Goal: Information Seeking & Learning: Find specific fact

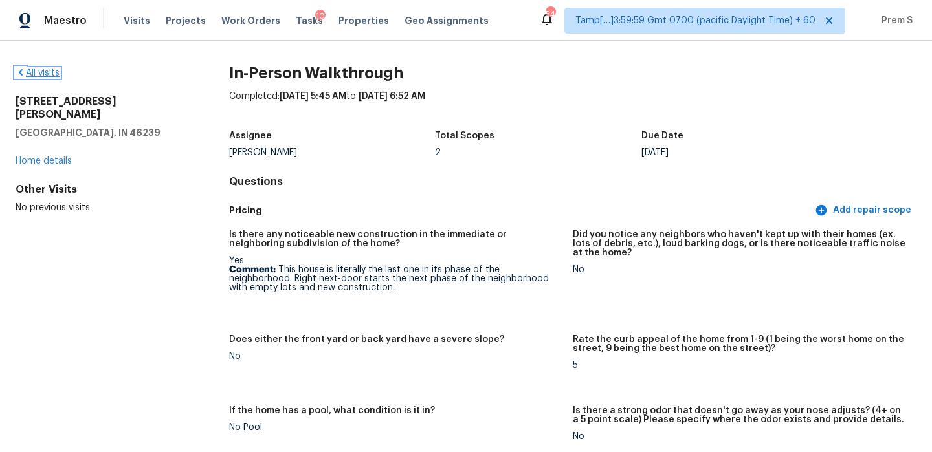
click at [47, 71] on link "All visits" at bounding box center [38, 73] width 44 height 9
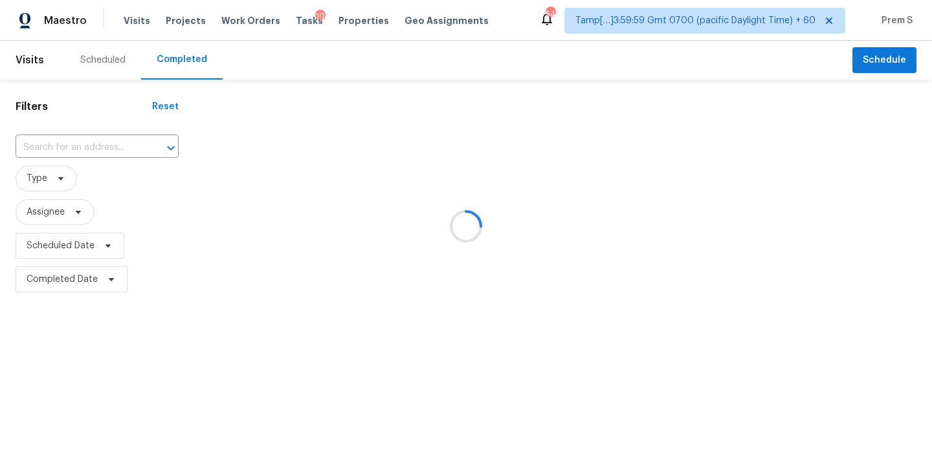
click at [133, 149] on div at bounding box center [466, 226] width 932 height 452
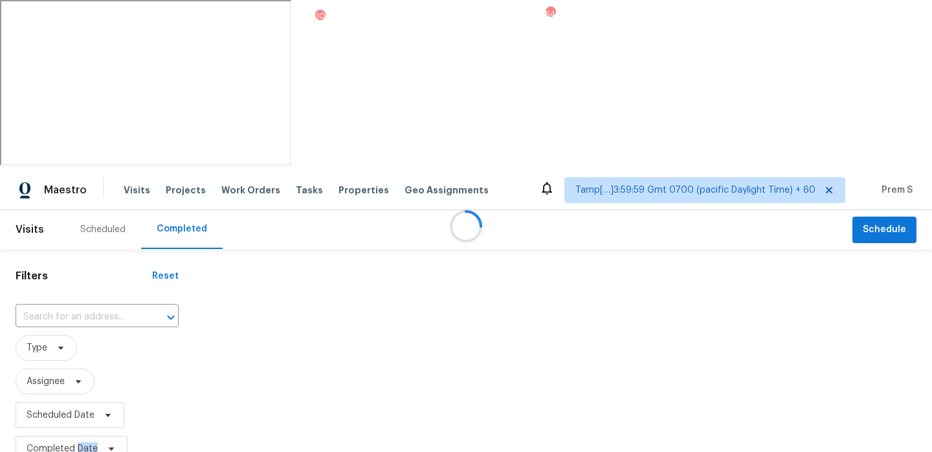
click at [64, 307] on input "text" at bounding box center [79, 317] width 127 height 20
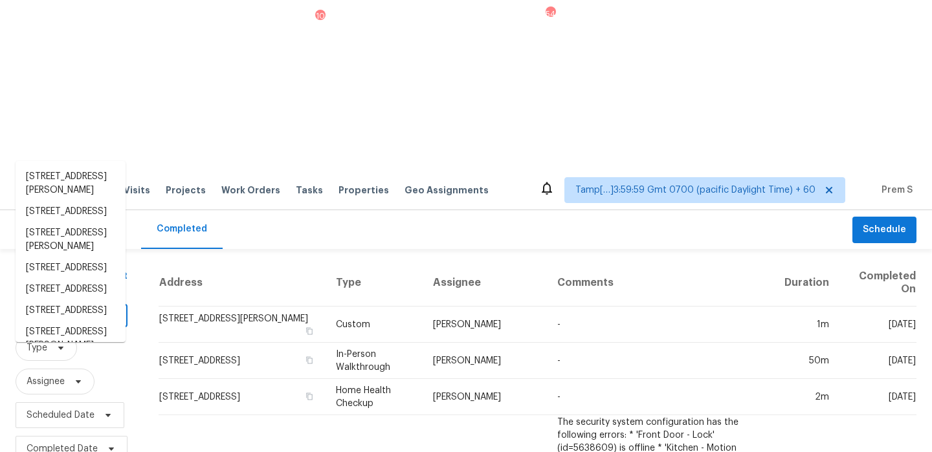
click at [64, 307] on input "text" at bounding box center [54, 317] width 76 height 20
paste input "611 Oxford Rd, Anderson, IN 46012"
type input "611 Oxford Rd, Anderson, IN 46012"
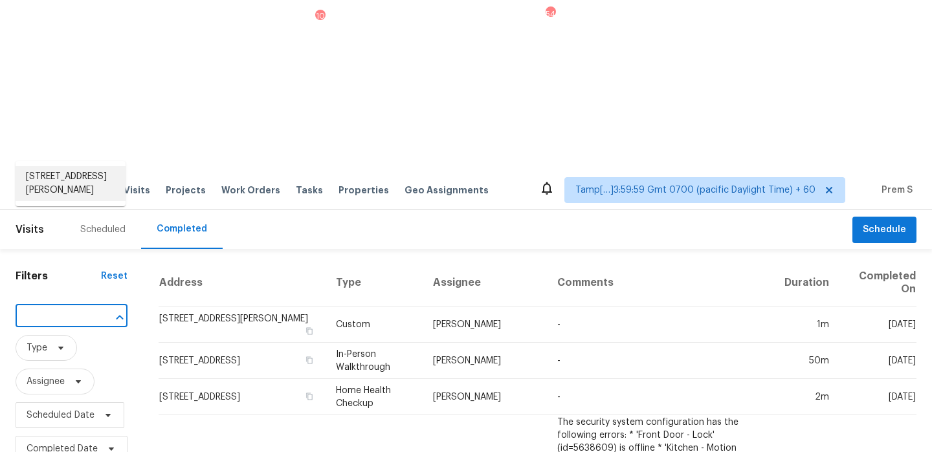
click at [74, 177] on li "611 Oxford Rd, Anderson, IN 46012" at bounding box center [71, 183] width 110 height 35
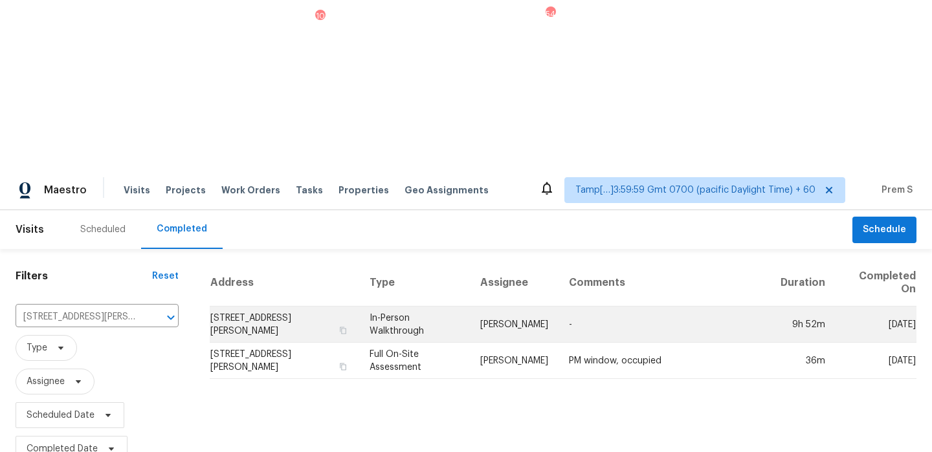
click at [283, 307] on td "611 Oxford Rd, Anderson, IN 46012" at bounding box center [284, 325] width 149 height 36
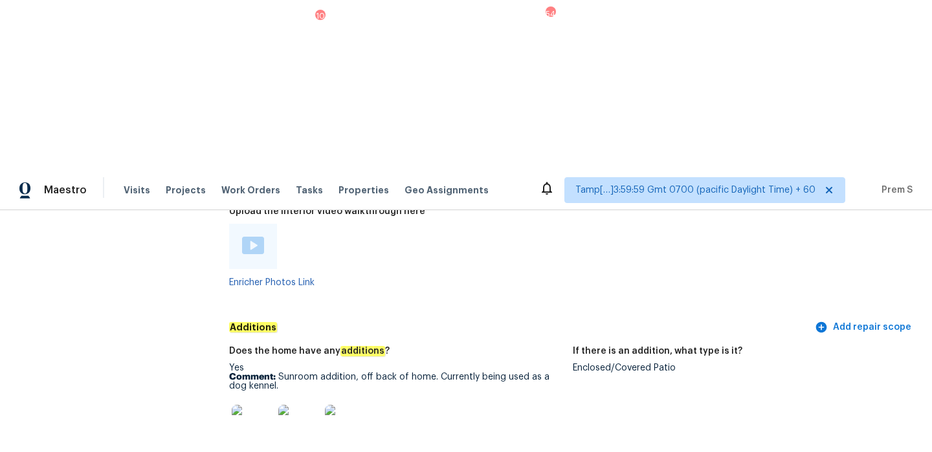
scroll to position [2822, 0]
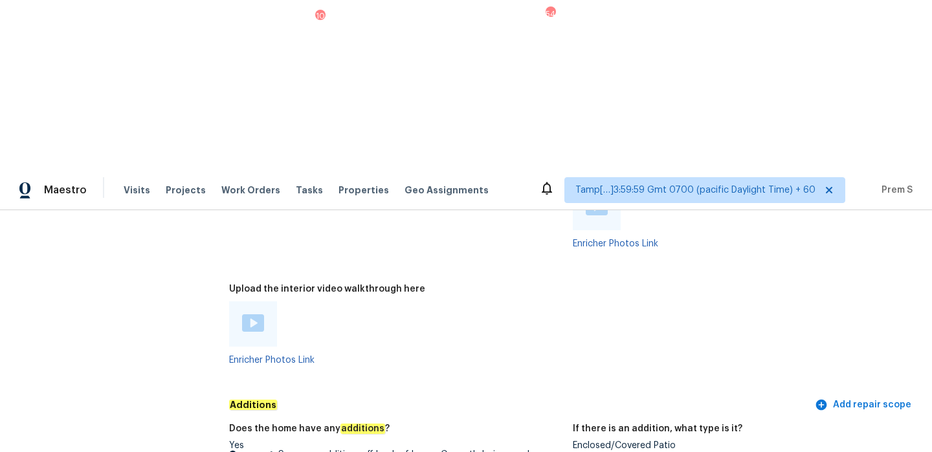
click at [252, 314] on img at bounding box center [253, 322] width 22 height 17
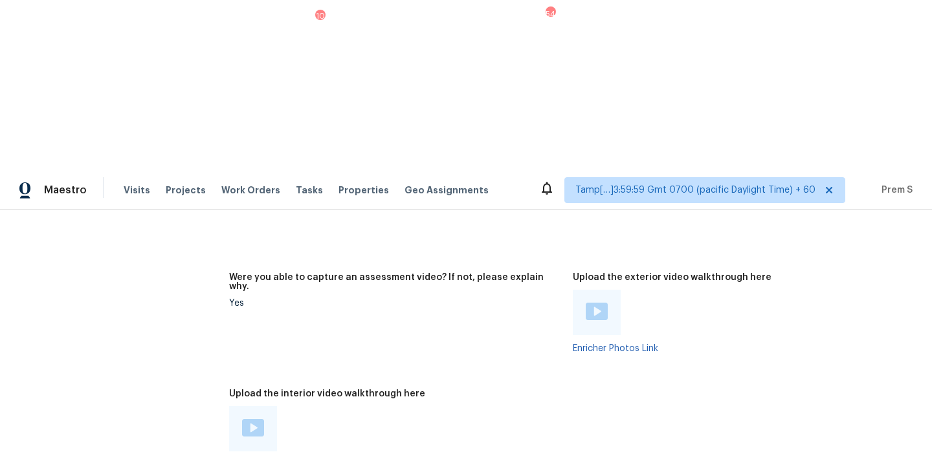
scroll to position [2764, 0]
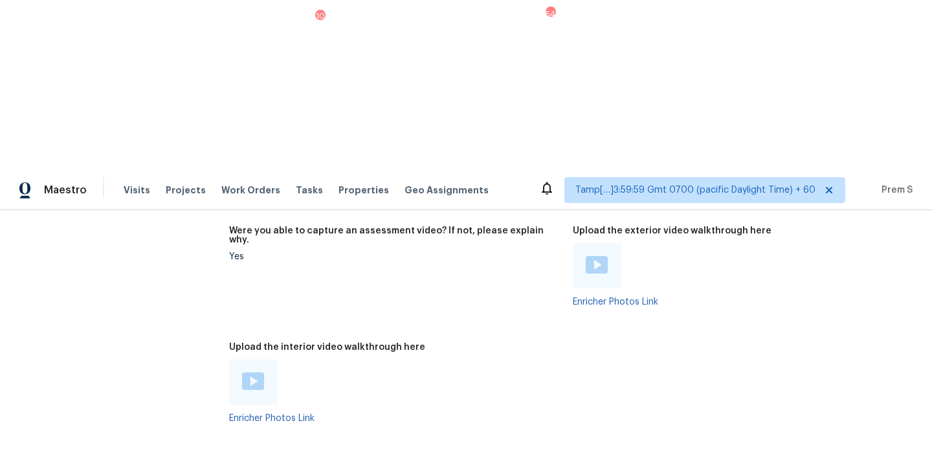
click at [254, 373] on img at bounding box center [253, 381] width 22 height 17
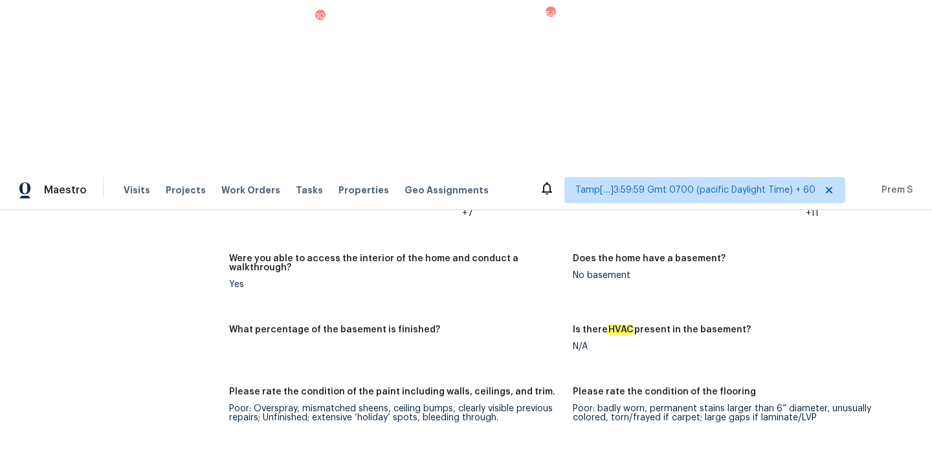
scroll to position [1724, 0]
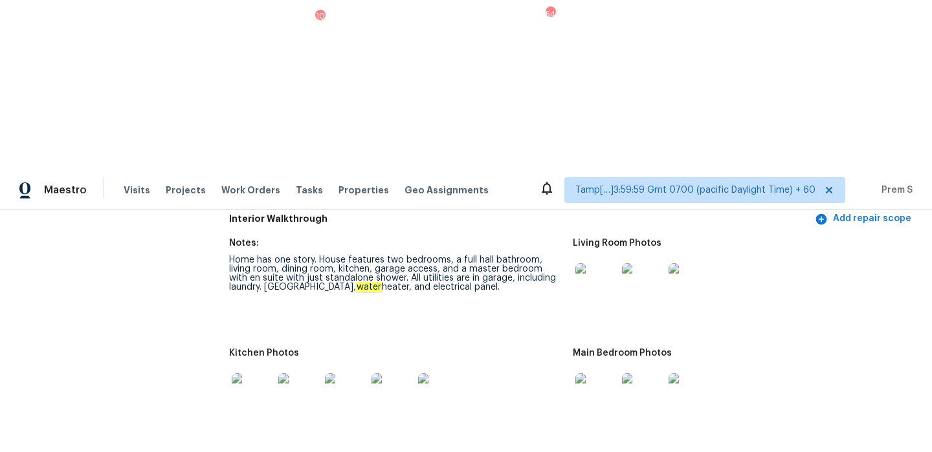
click at [600, 263] on img at bounding box center [595, 283] width 41 height 41
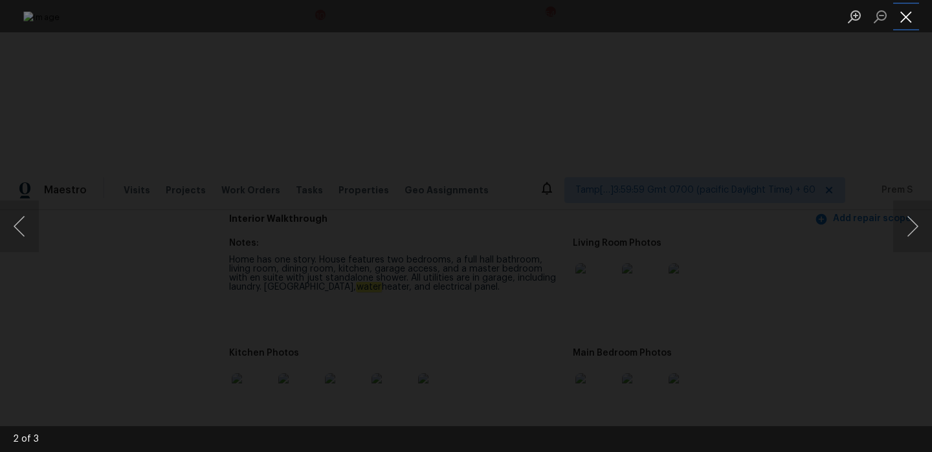
click at [905, 17] on button "Close lightbox" at bounding box center [906, 16] width 26 height 23
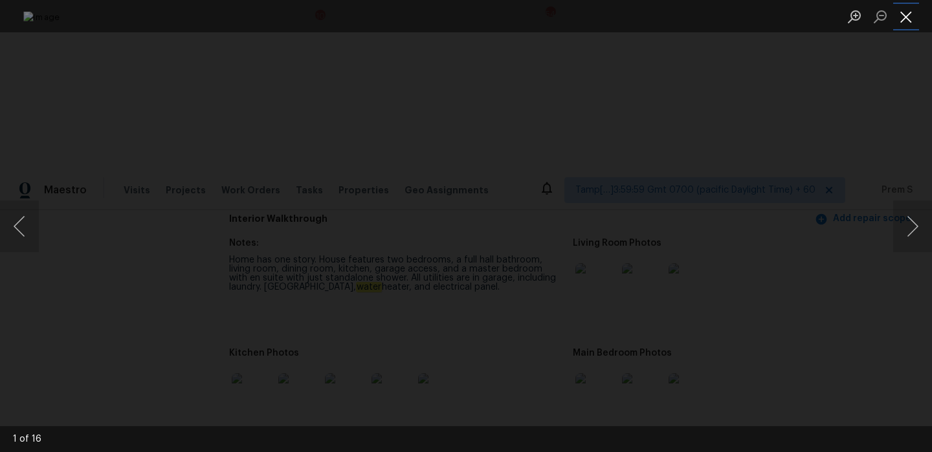
click at [907, 10] on button "Close lightbox" at bounding box center [906, 16] width 26 height 23
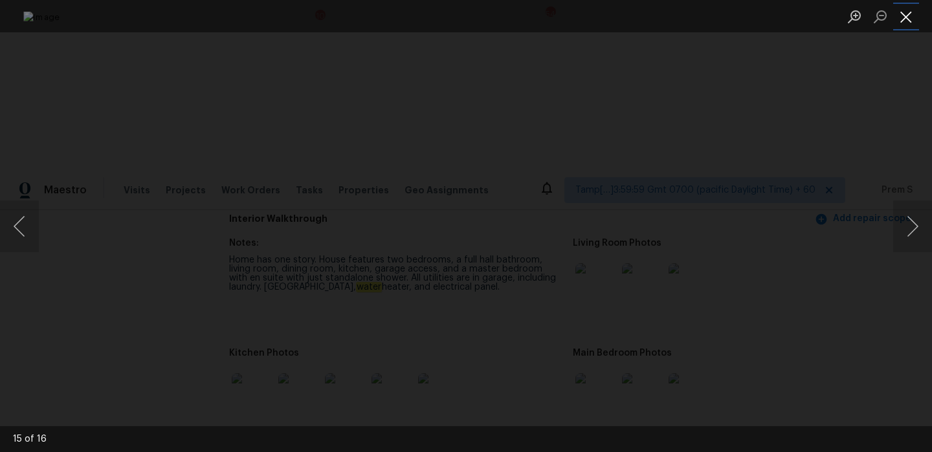
click at [905, 21] on button "Close lightbox" at bounding box center [906, 16] width 26 height 23
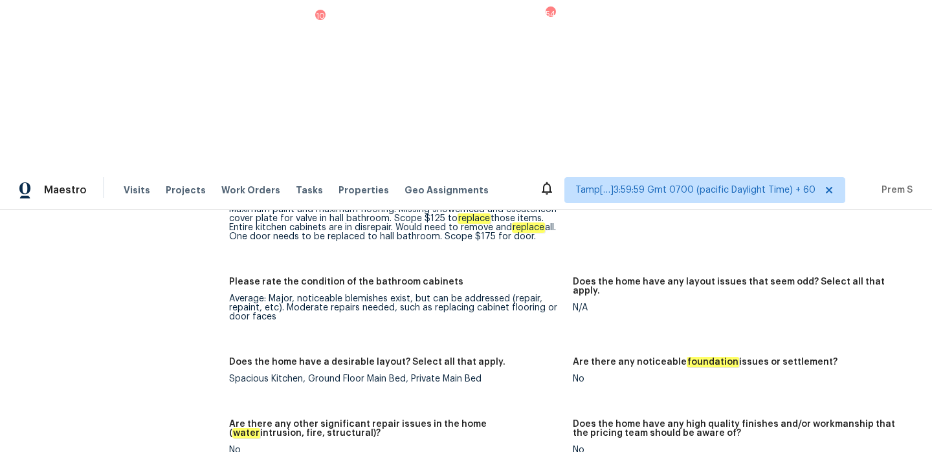
scroll to position [2150, 0]
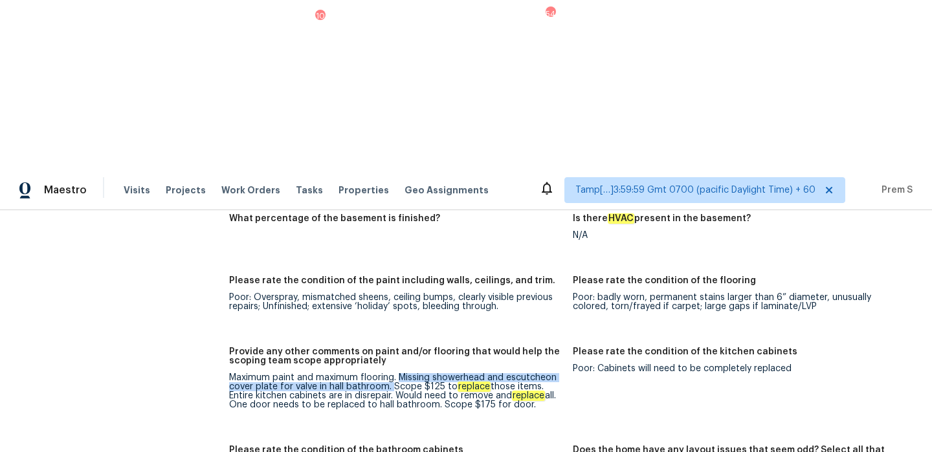
drag, startPoint x: 399, startPoint y: 190, endPoint x: 391, endPoint y: 197, distance: 11.0
click at [391, 373] on div "Maximum paint and maximum flooring. Missing showerhead and escutcheon cover pla…" at bounding box center [395, 391] width 333 height 36
copy div "Missing showerhead and escutcheon cover plate for valve in hall bathroom."
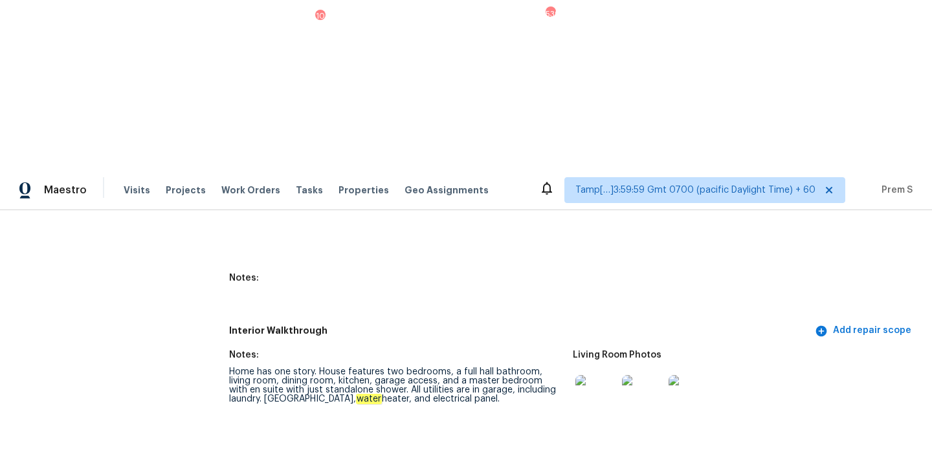
scroll to position [1791, 0]
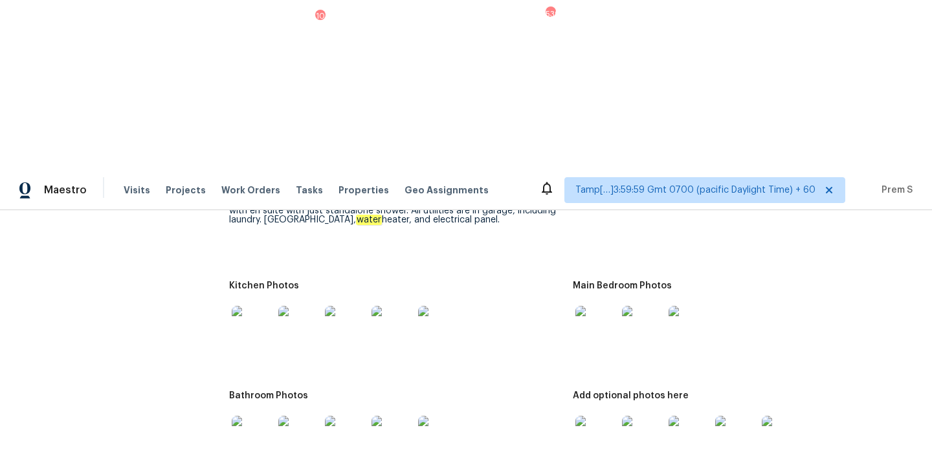
click at [258, 306] on img at bounding box center [252, 326] width 41 height 41
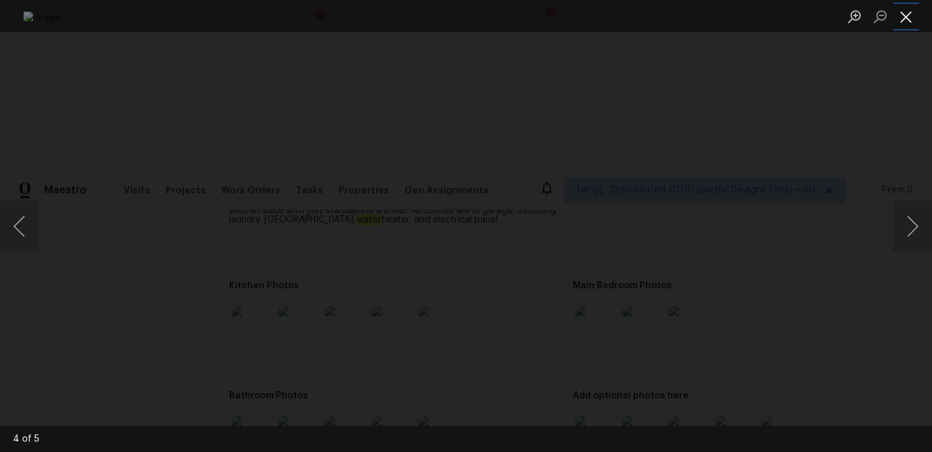
click at [909, 14] on button "Close lightbox" at bounding box center [906, 16] width 26 height 23
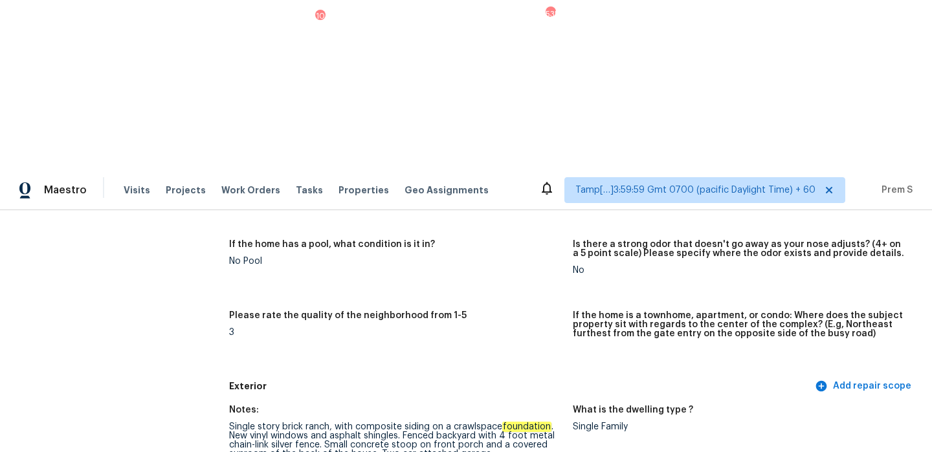
scroll to position [0, 0]
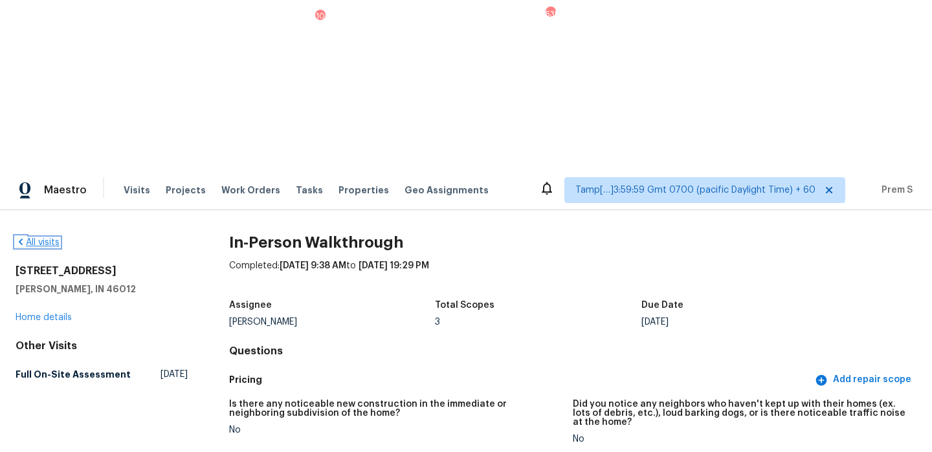
click at [46, 238] on link "All visits" at bounding box center [38, 242] width 44 height 9
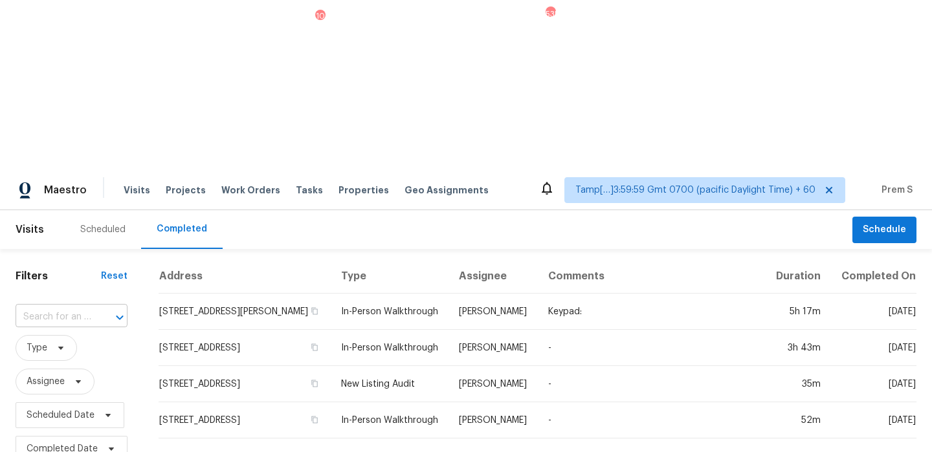
click at [80, 307] on input "text" at bounding box center [54, 317] width 76 height 20
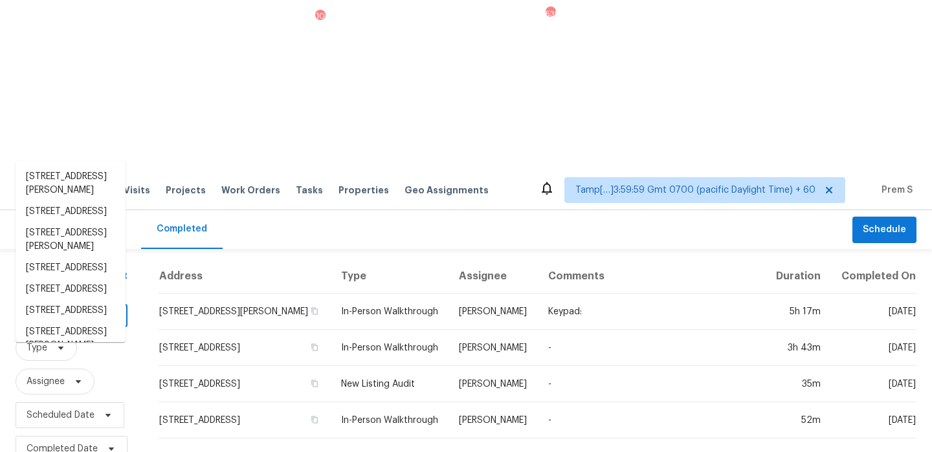
paste input "5213 Glen Harwell Rd Plant City, FL, 33566"
type input "5213 Glen Harwell Rd Plant City, FL, 33566"
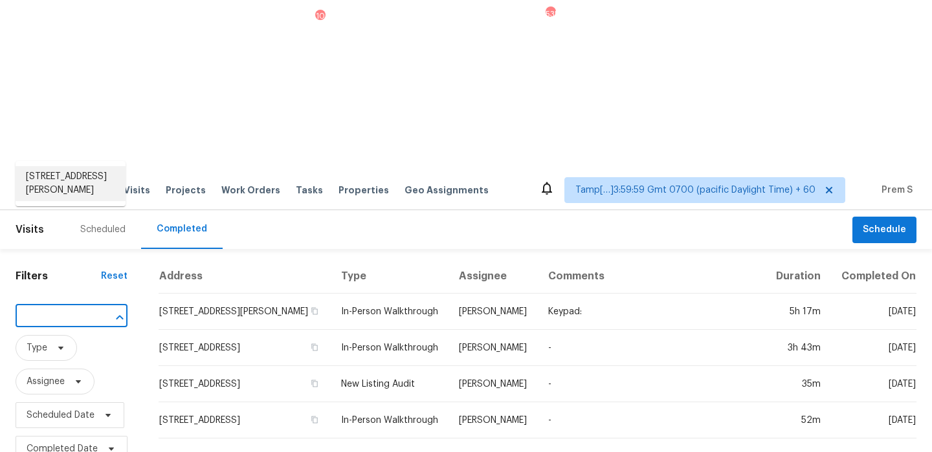
click at [96, 182] on li "5213 Glen Harwell Rd, Plant City, FL 33566" at bounding box center [71, 183] width 110 height 35
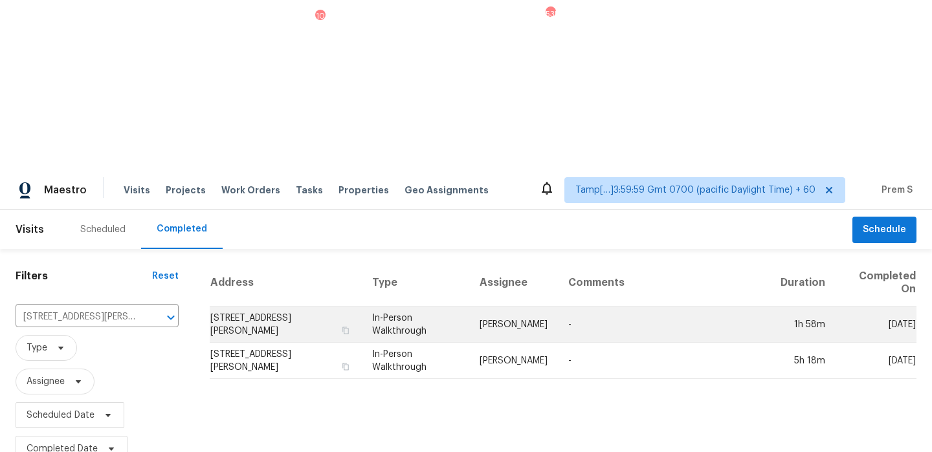
click at [256, 307] on td "5213 Glen Harwell Rd, Plant City, FL 33566" at bounding box center [286, 325] width 152 height 36
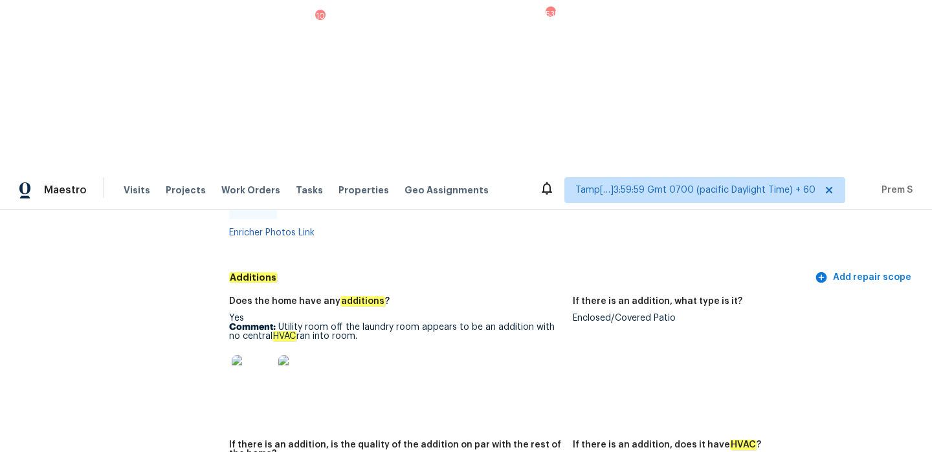
scroll to position [2572, 0]
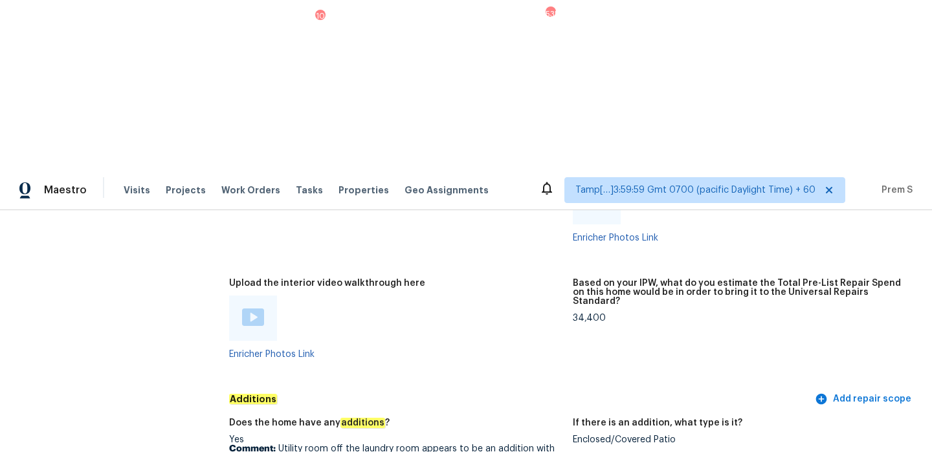
click at [253, 309] on img at bounding box center [253, 317] width 22 height 17
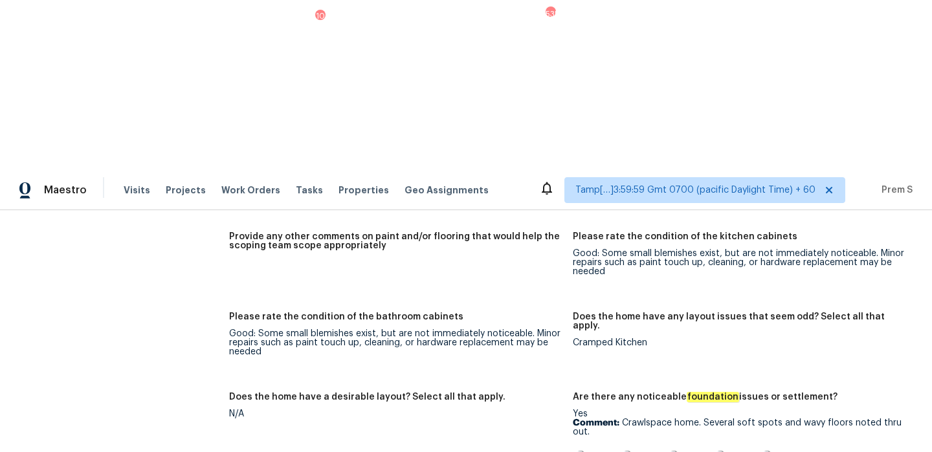
scroll to position [1957, 0]
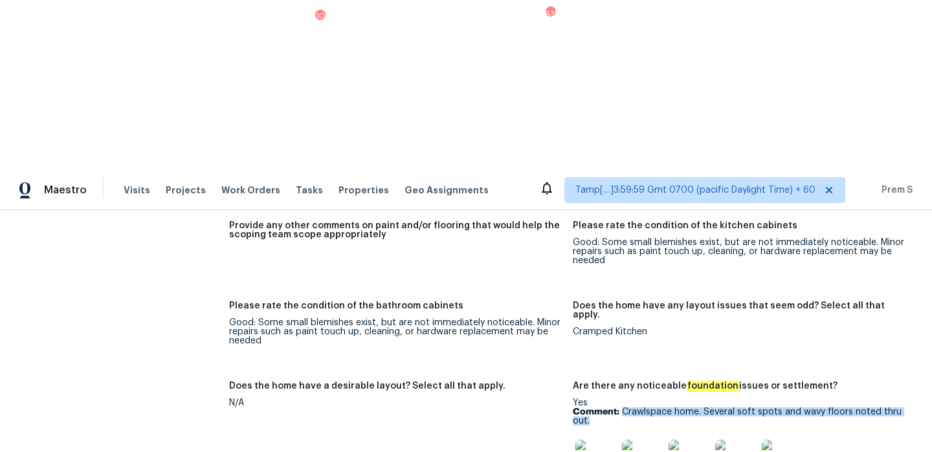
drag, startPoint x: 624, startPoint y: 224, endPoint x: 624, endPoint y: 234, distance: 10.4
click at [624, 408] on p "Comment: Crawlspace home. Several soft spots and wavy floors noted thru out." at bounding box center [739, 417] width 333 height 18
copy p "Crawlspace home. Several soft spots and wavy floors noted thru out."
click at [574, 432] on div at bounding box center [596, 460] width 47 height 57
click at [590, 440] on img at bounding box center [595, 460] width 41 height 41
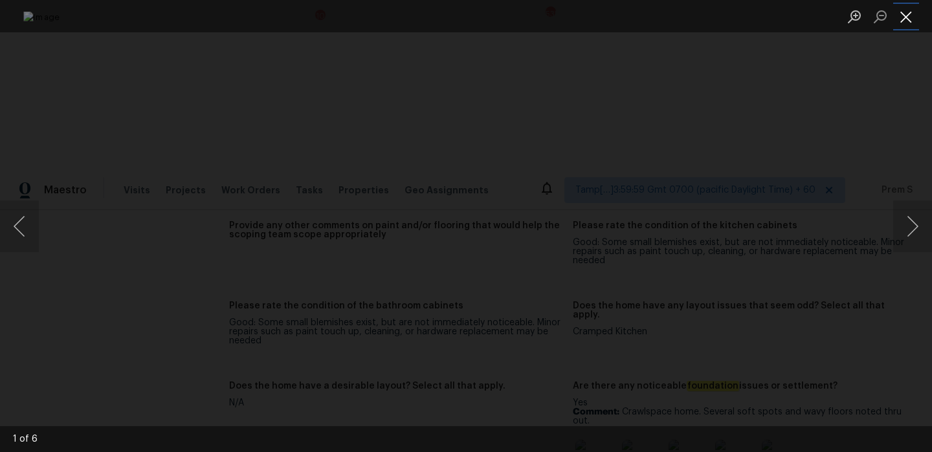
click at [899, 7] on button "Close lightbox" at bounding box center [906, 16] width 26 height 23
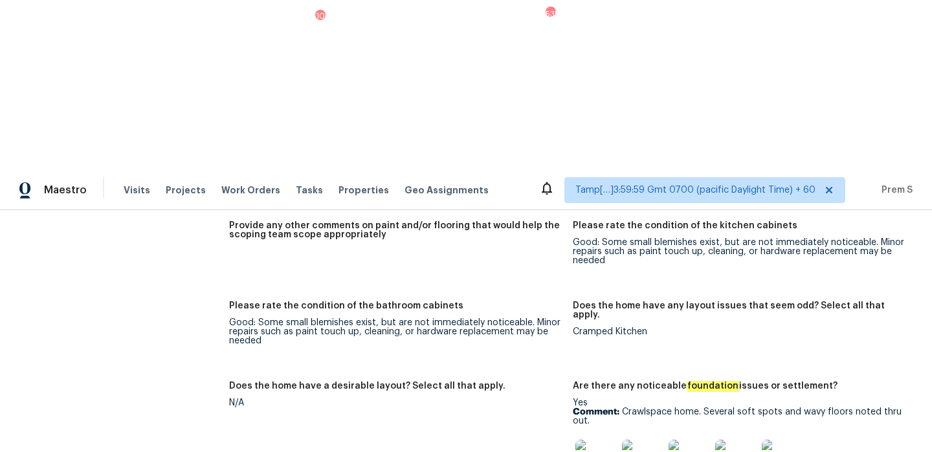
click at [691, 440] on img at bounding box center [688, 460] width 41 height 41
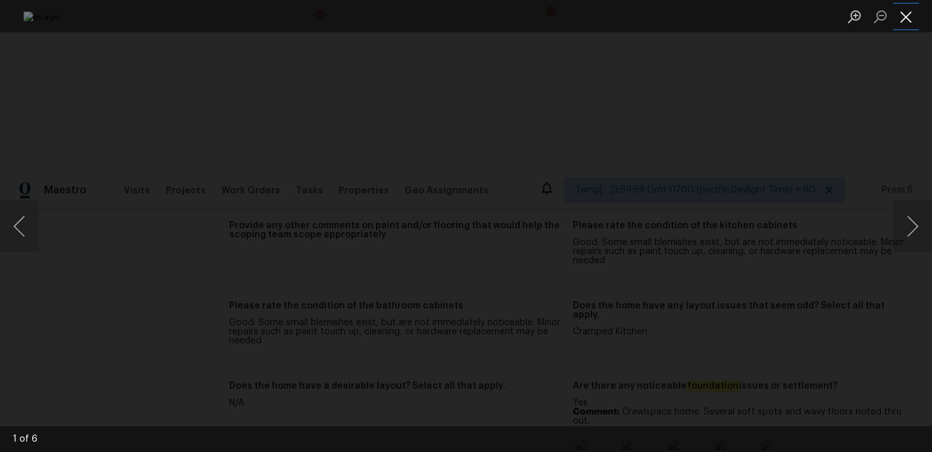
click at [901, 22] on button "Close lightbox" at bounding box center [906, 16] width 26 height 23
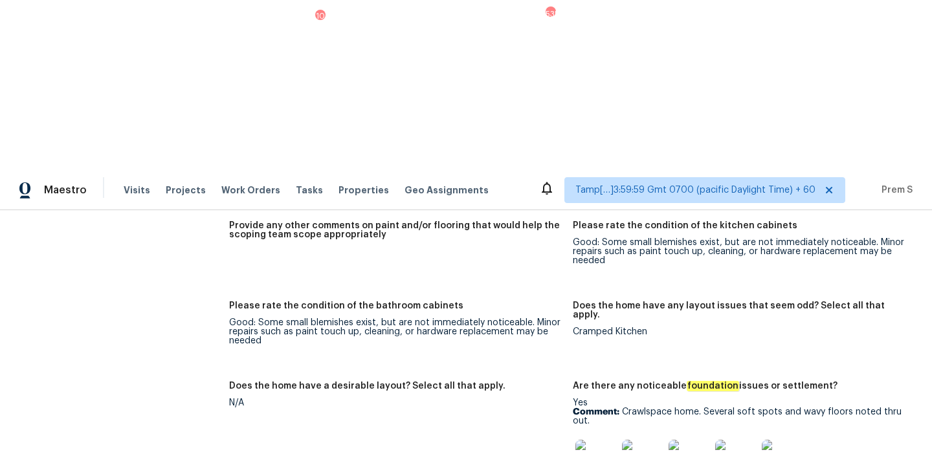
click at [613, 440] on img at bounding box center [595, 460] width 41 height 41
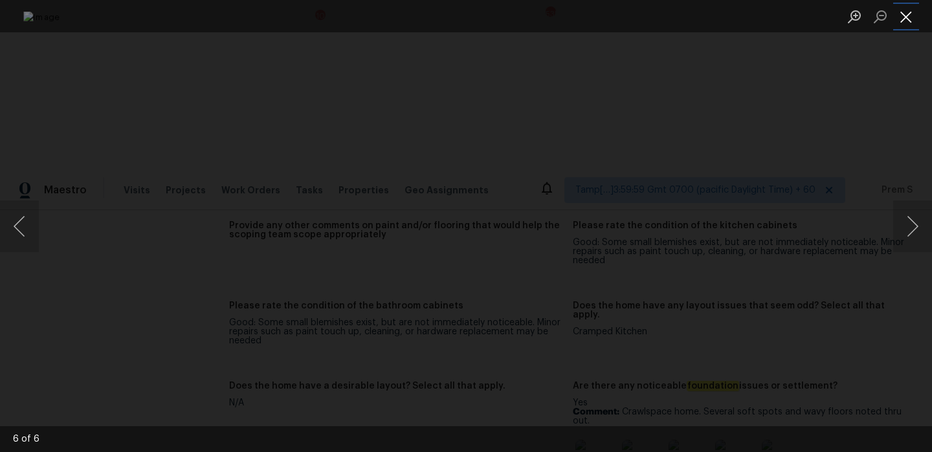
click at [909, 18] on button "Close lightbox" at bounding box center [906, 16] width 26 height 23
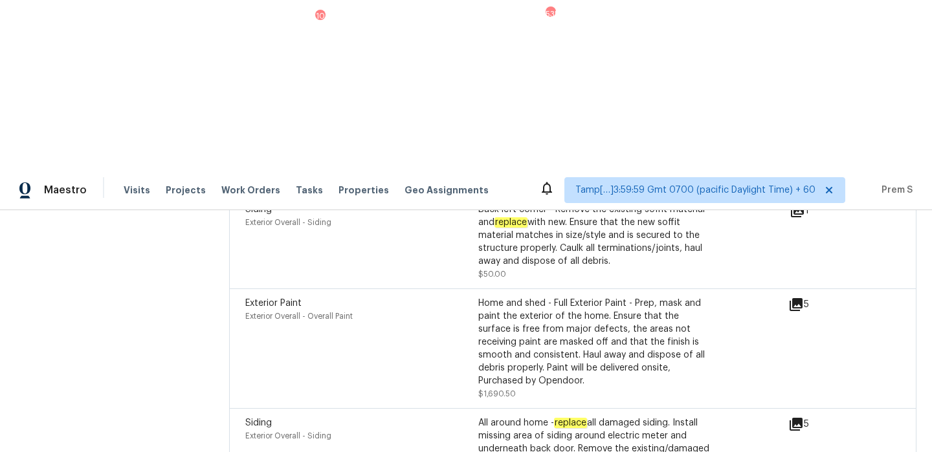
scroll to position [3745, 0]
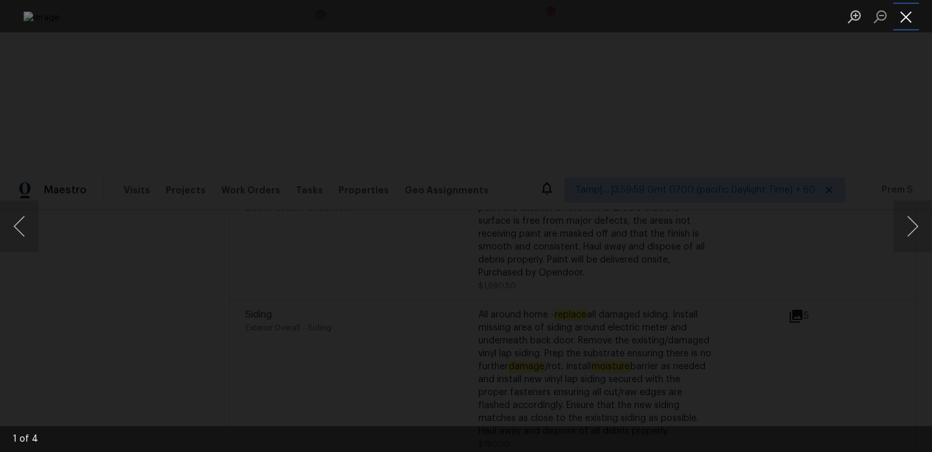
click at [907, 19] on button "Close lightbox" at bounding box center [906, 16] width 26 height 23
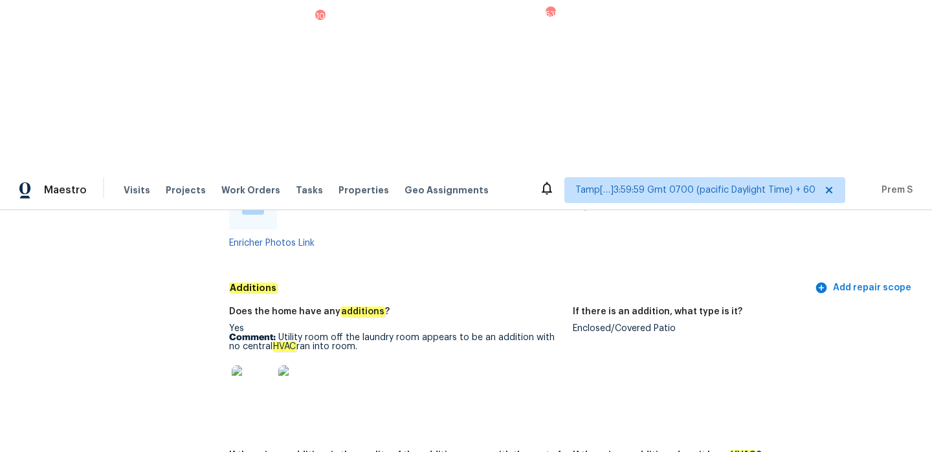
scroll to position [2684, 0]
click at [259, 365] on img at bounding box center [252, 385] width 41 height 41
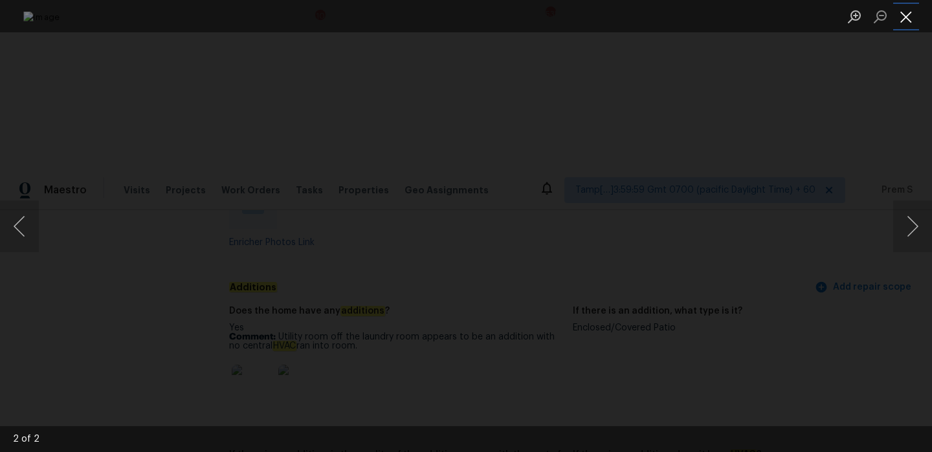
click at [911, 17] on button "Close lightbox" at bounding box center [906, 16] width 26 height 23
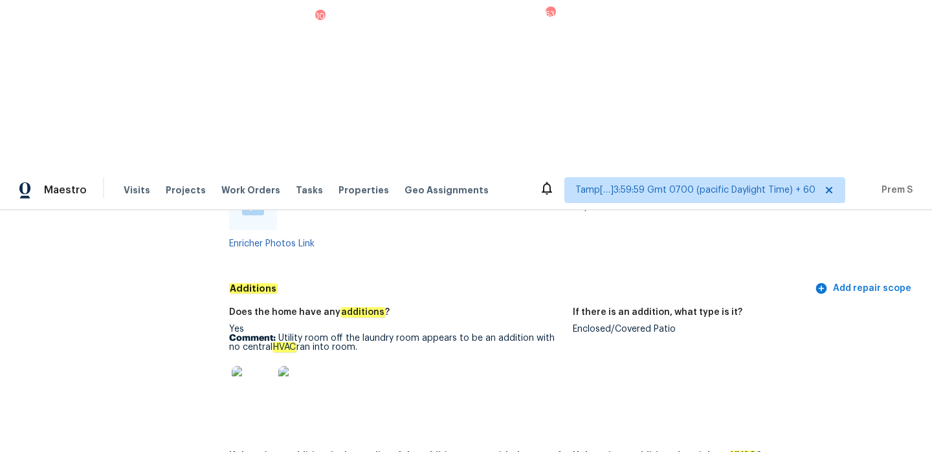
scroll to position [2682, 0]
drag, startPoint x: 280, startPoint y: 151, endPoint x: 362, endPoint y: 162, distance: 83.0
click at [362, 335] on p "Comment: Utility room off the laundry room appears to be an addition with no ce…" at bounding box center [395, 344] width 333 height 18
copy p "Utility room off the laundry room appears to be an addition with no central HVA…"
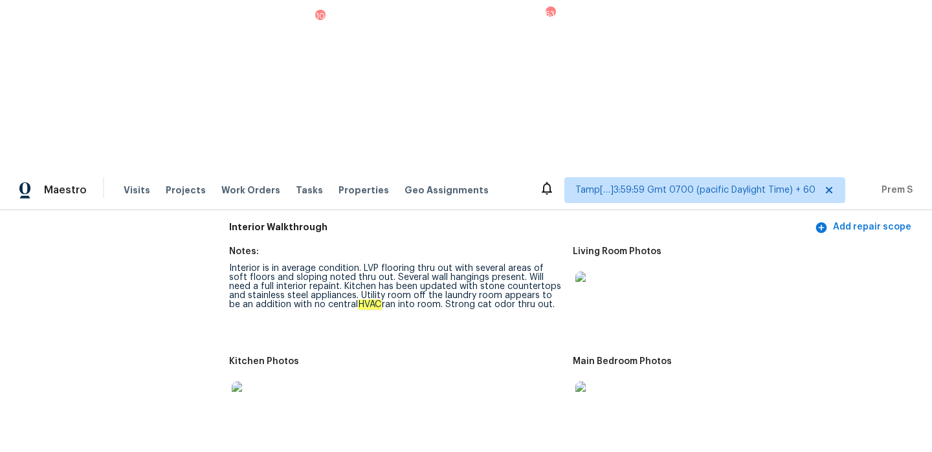
scroll to position [1550, 0]
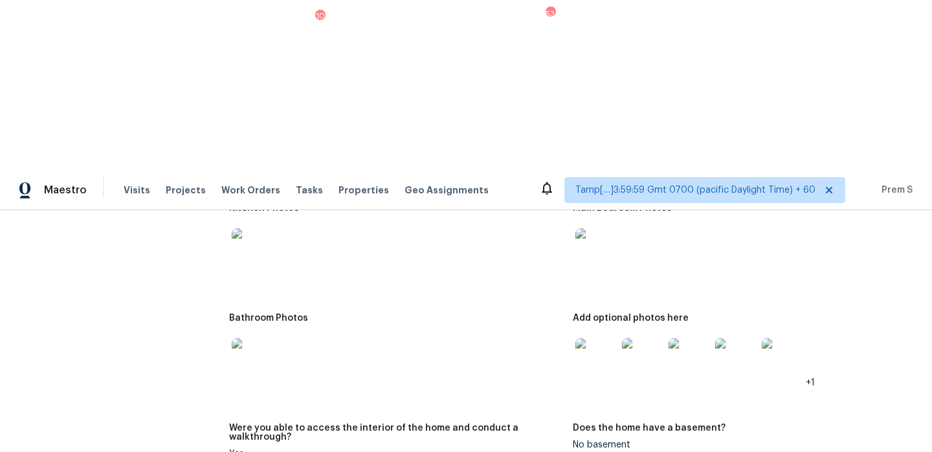
click at [597, 338] on img at bounding box center [595, 358] width 41 height 41
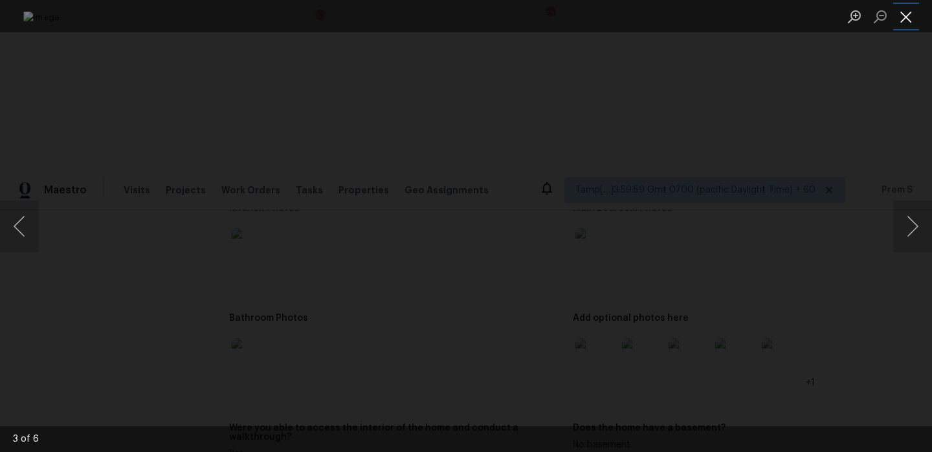
click at [905, 19] on button "Close lightbox" at bounding box center [906, 16] width 26 height 23
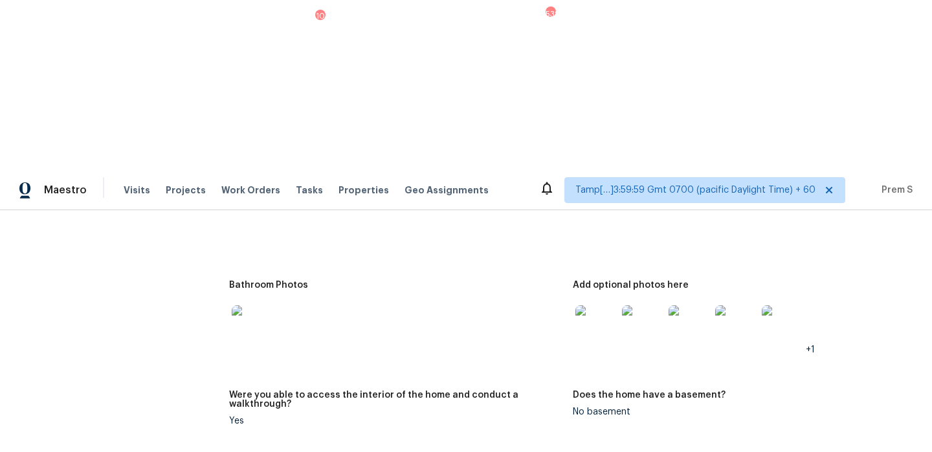
scroll to position [1111, 0]
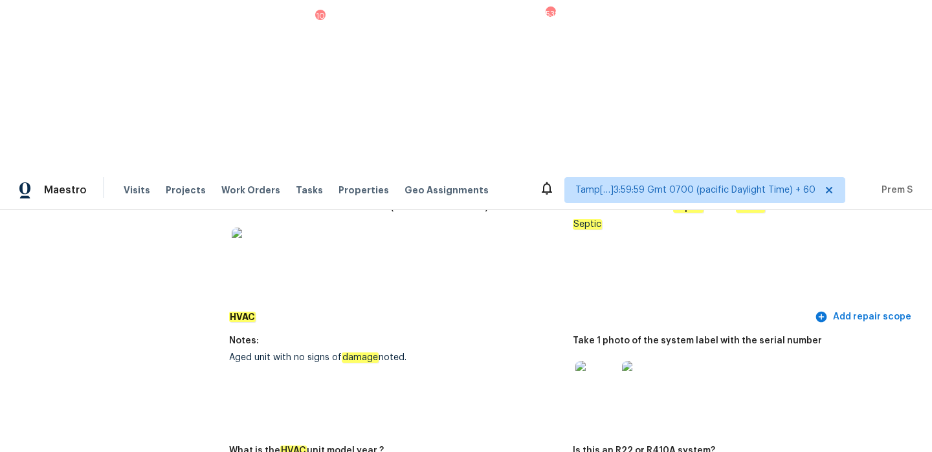
click at [611, 361] on img at bounding box center [595, 381] width 41 height 41
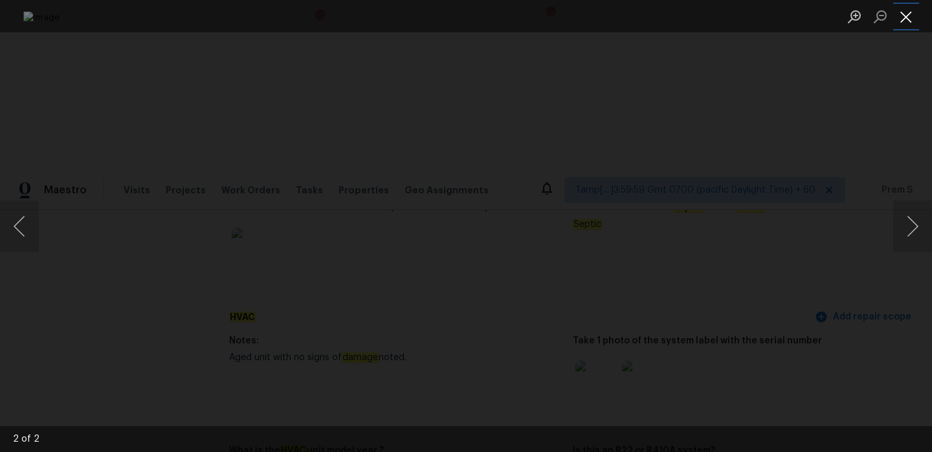
click at [896, 21] on button "Close lightbox" at bounding box center [906, 16] width 26 height 23
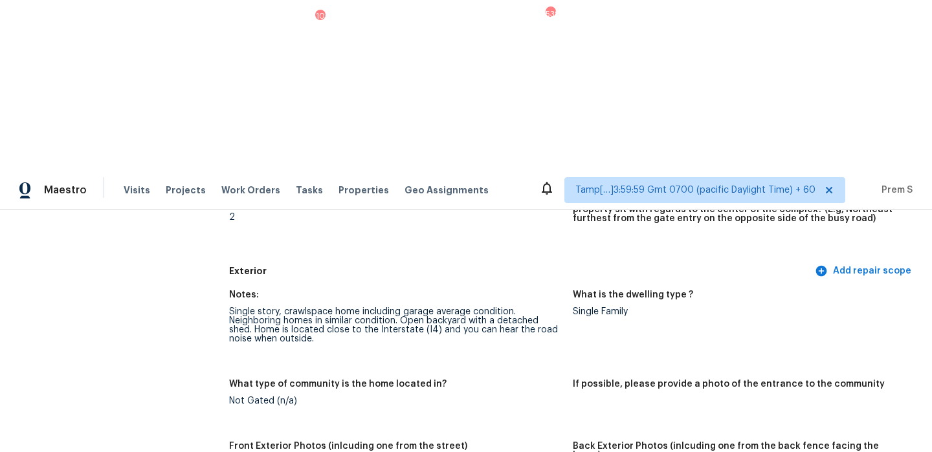
scroll to position [533, 0]
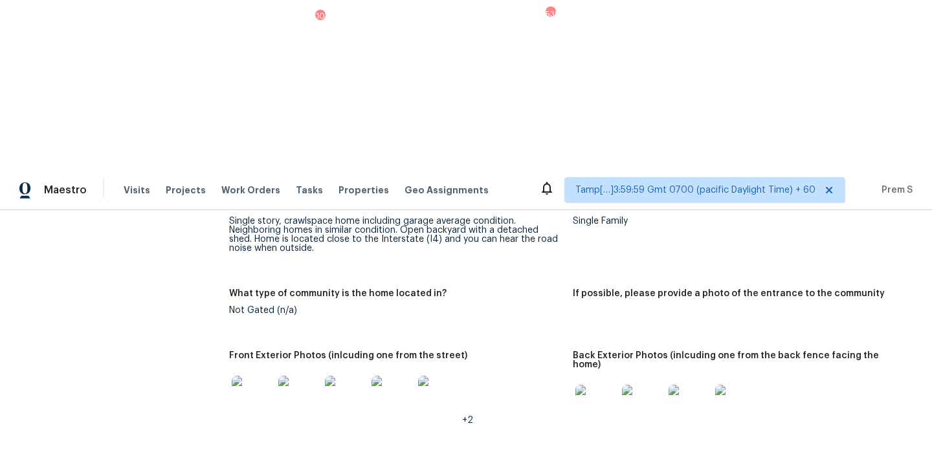
click at [264, 376] on img at bounding box center [252, 396] width 41 height 41
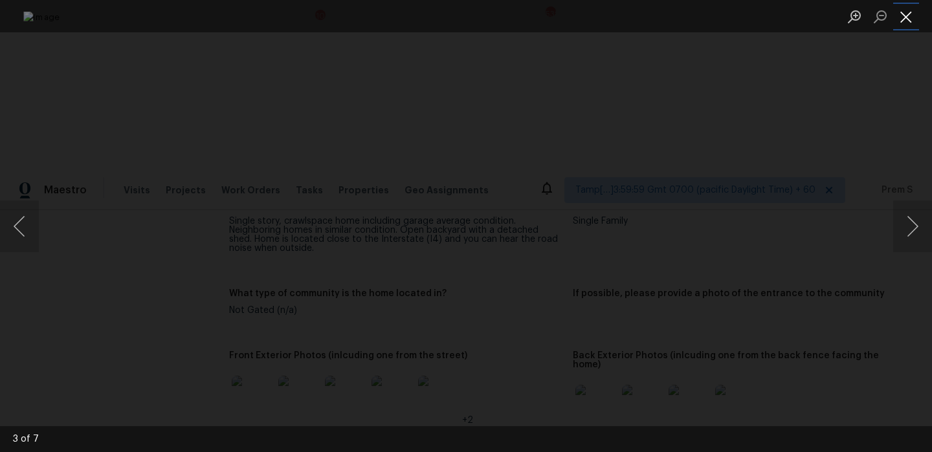
click at [906, 15] on button "Close lightbox" at bounding box center [906, 16] width 26 height 23
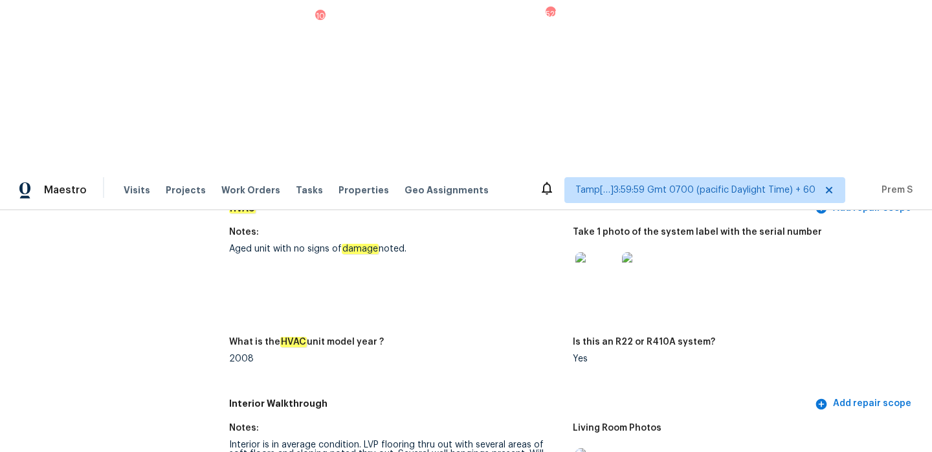
scroll to position [1246, 0]
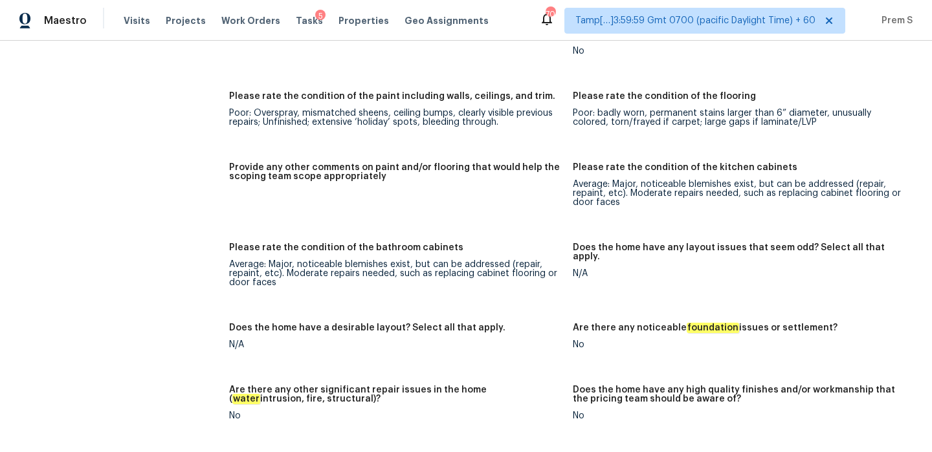
scroll to position [2047, 0]
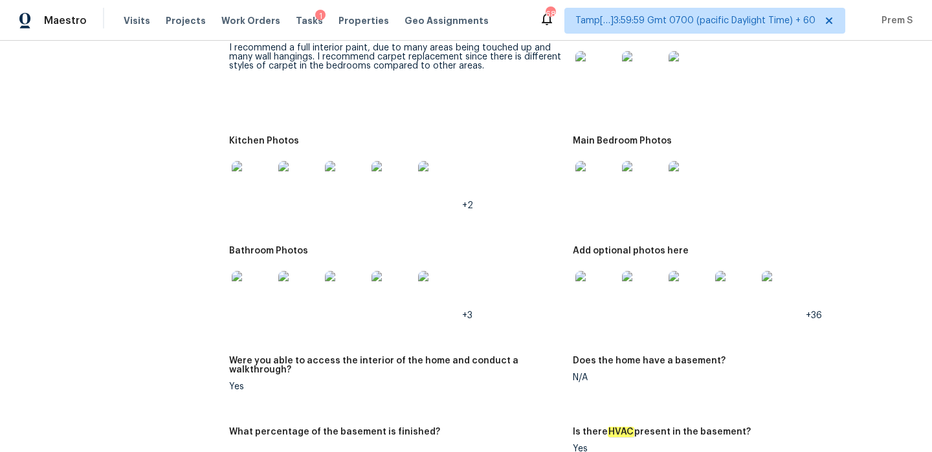
scroll to position [1545, 0]
click at [590, 181] on img at bounding box center [595, 180] width 41 height 41
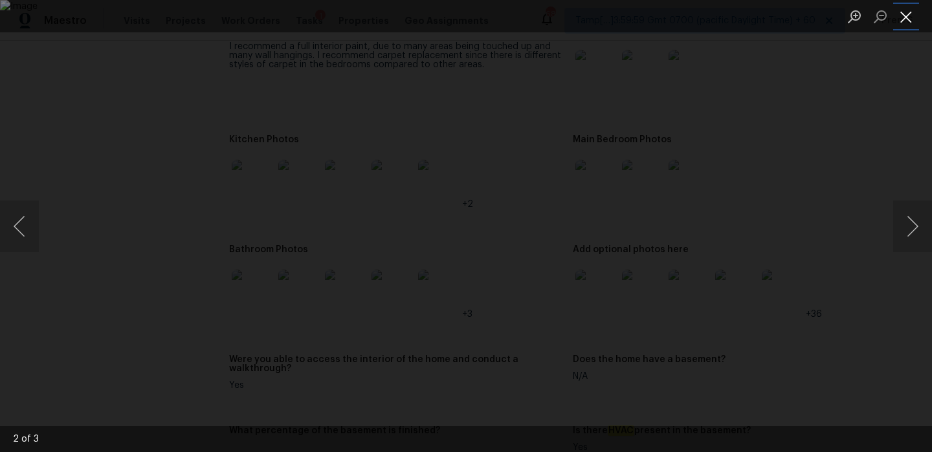
click at [908, 19] on button "Close lightbox" at bounding box center [906, 16] width 26 height 23
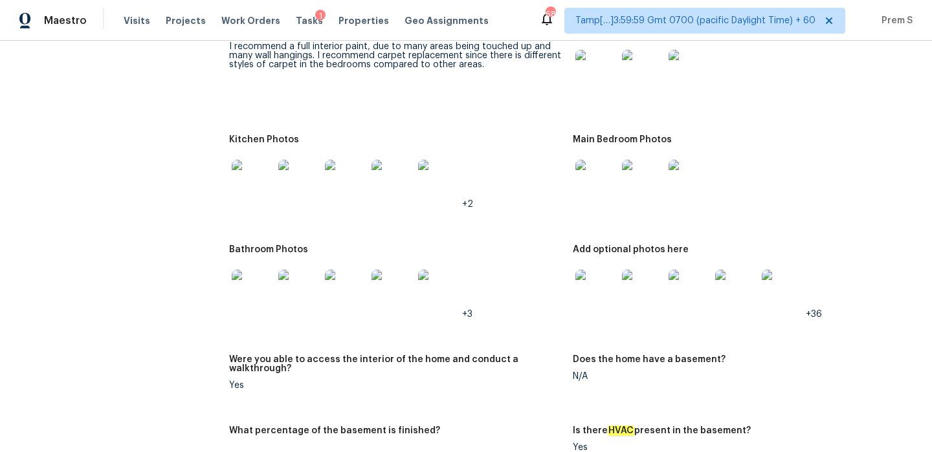
click at [600, 277] on img at bounding box center [595, 290] width 41 height 41
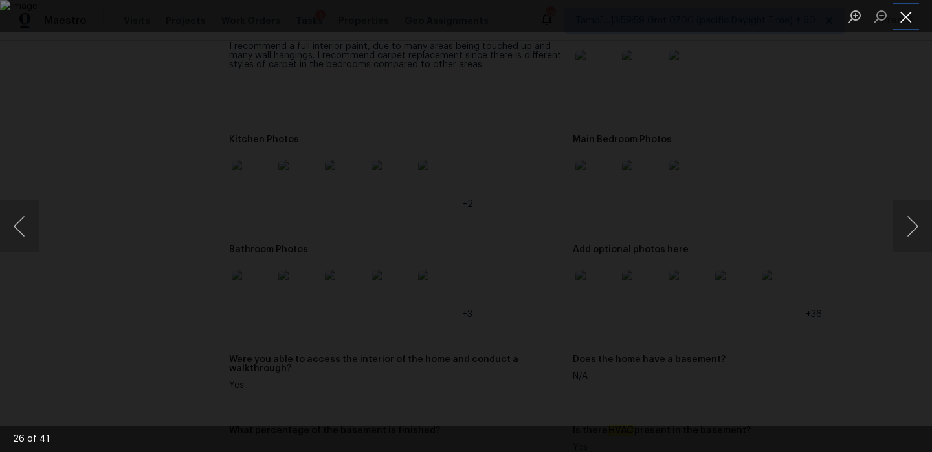
click at [905, 19] on button "Close lightbox" at bounding box center [906, 16] width 26 height 23
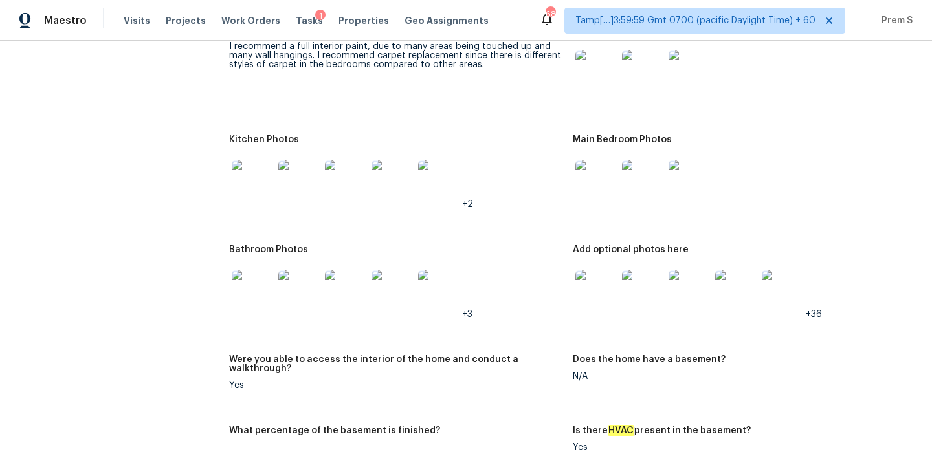
click at [590, 292] on img at bounding box center [595, 290] width 41 height 41
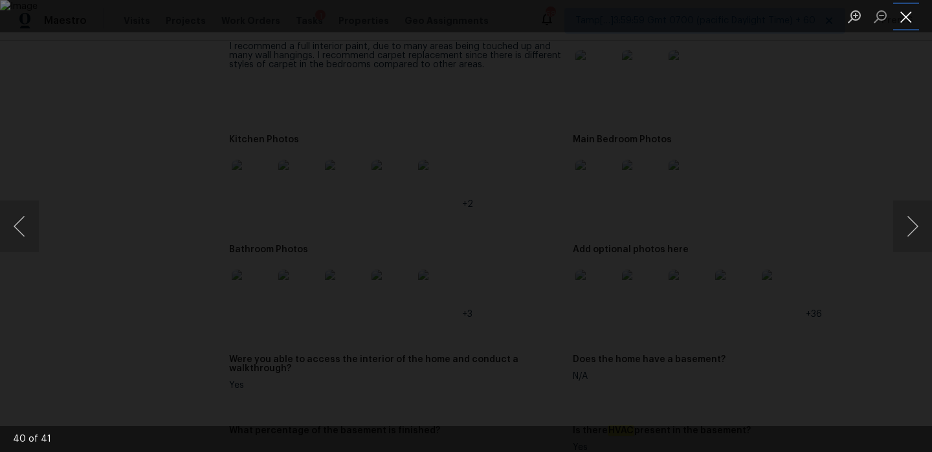
click at [905, 14] on button "Close lightbox" at bounding box center [906, 16] width 26 height 23
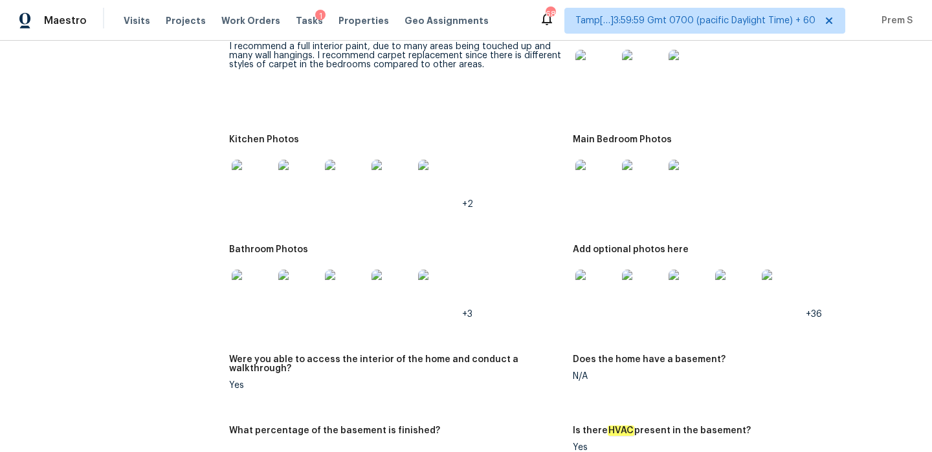
click at [245, 270] on img at bounding box center [252, 290] width 41 height 41
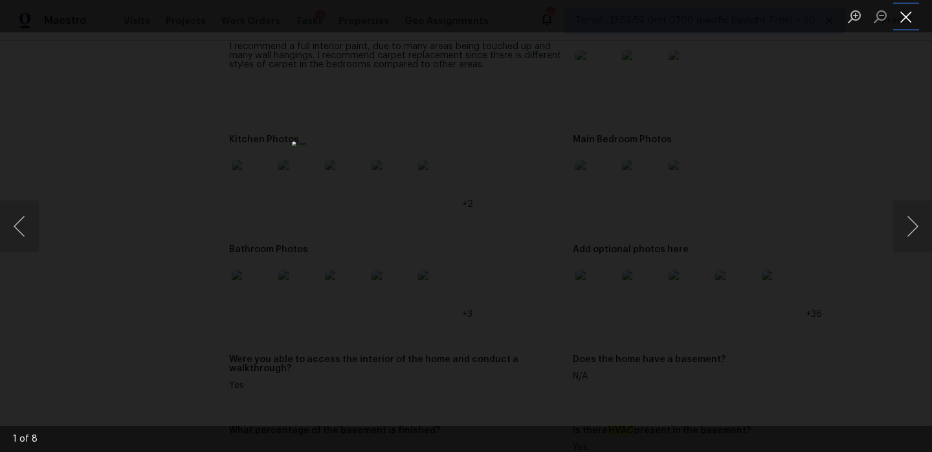
click at [902, 17] on button "Close lightbox" at bounding box center [906, 16] width 26 height 23
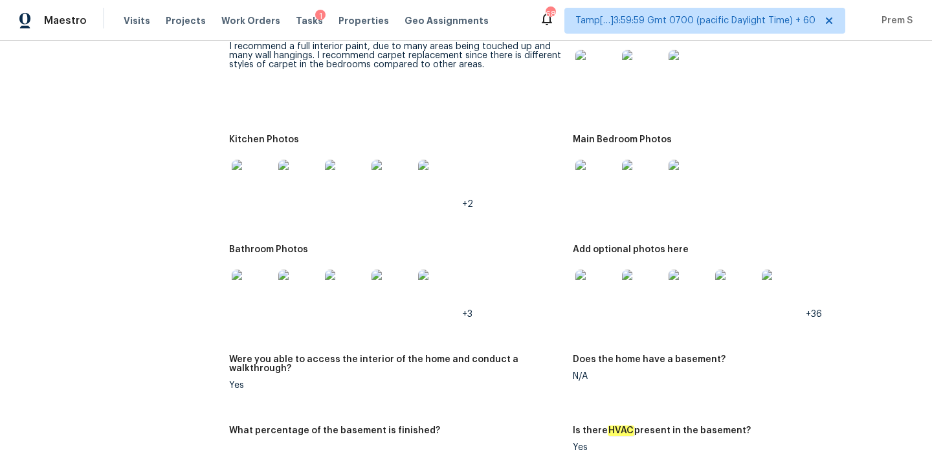
click at [267, 171] on img at bounding box center [252, 180] width 41 height 41
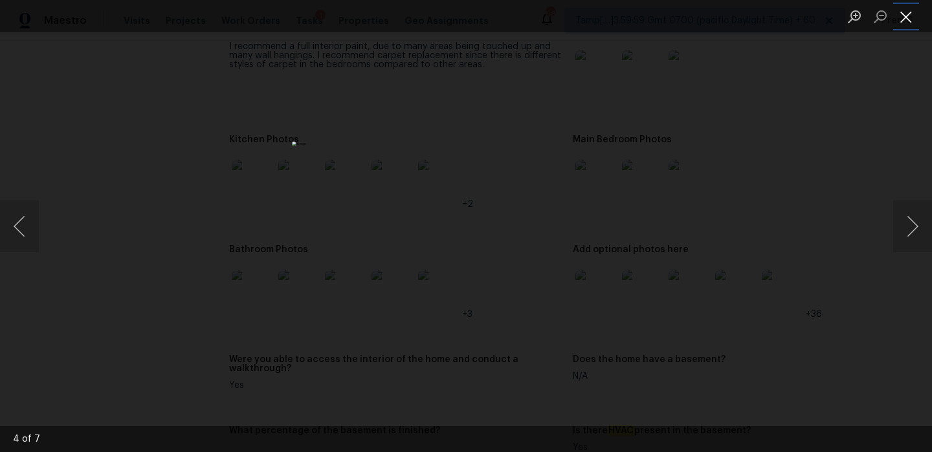
click at [907, 15] on button "Close lightbox" at bounding box center [906, 16] width 26 height 23
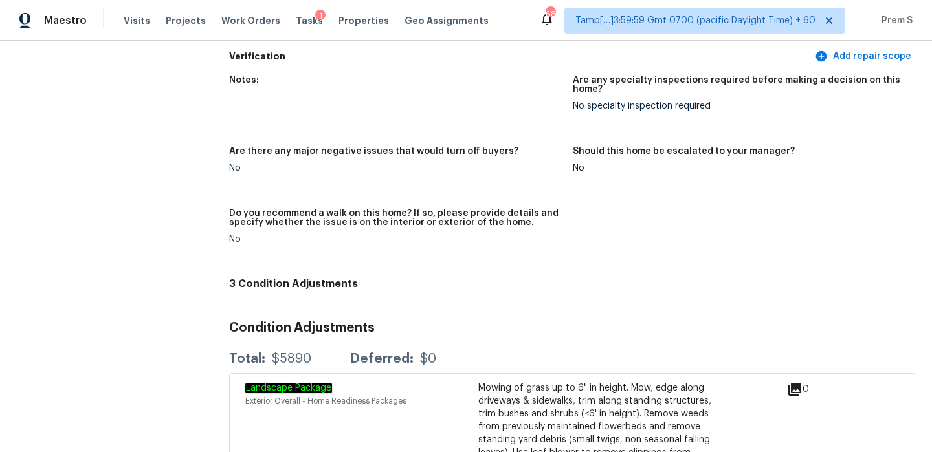
scroll to position [3000, 0]
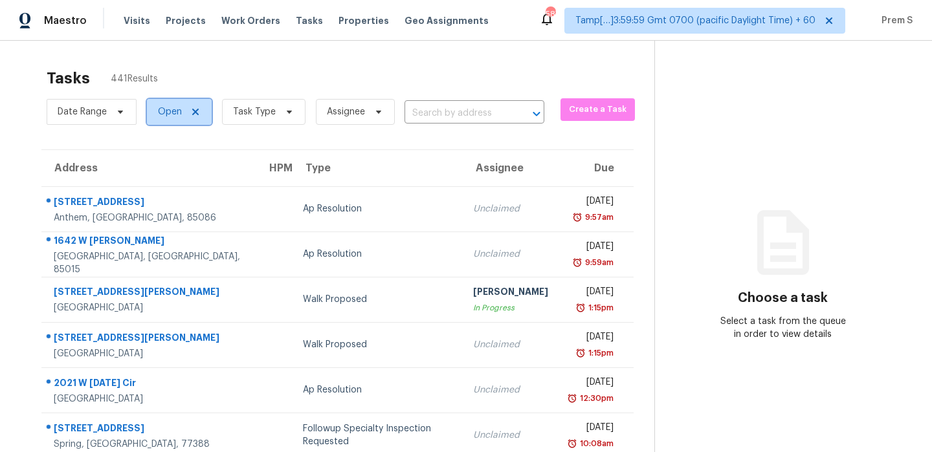
click at [184, 114] on span "Open" at bounding box center [179, 112] width 65 height 26
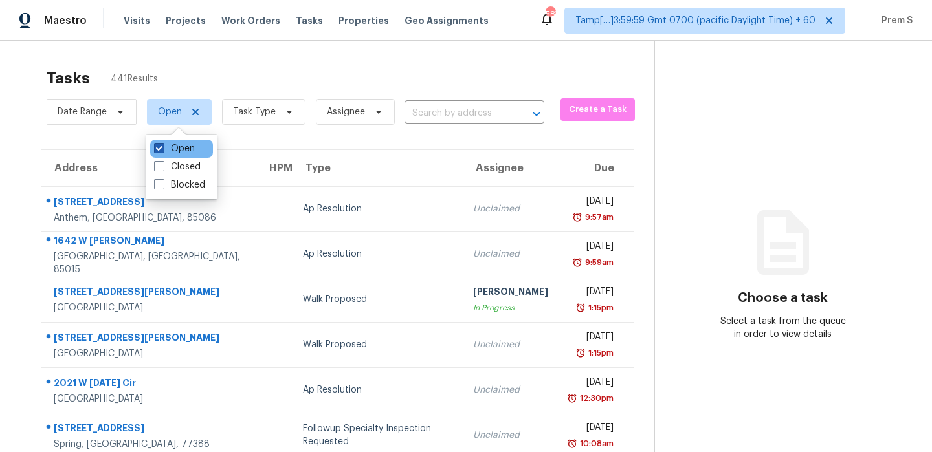
click at [181, 145] on label "Open" at bounding box center [174, 148] width 41 height 13
click at [162, 145] on input "Open" at bounding box center [158, 146] width 8 height 8
checkbox input "false"
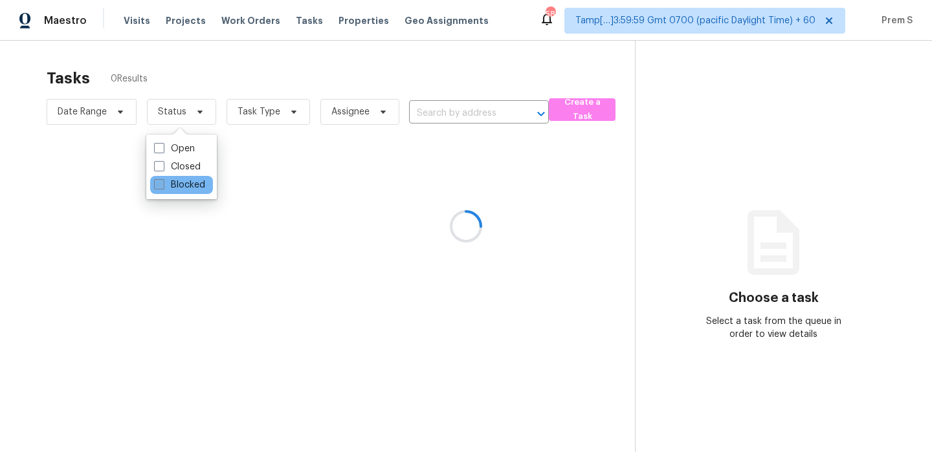
click at [182, 179] on label "Blocked" at bounding box center [179, 185] width 51 height 13
click at [162, 179] on input "Blocked" at bounding box center [158, 183] width 8 height 8
checkbox input "true"
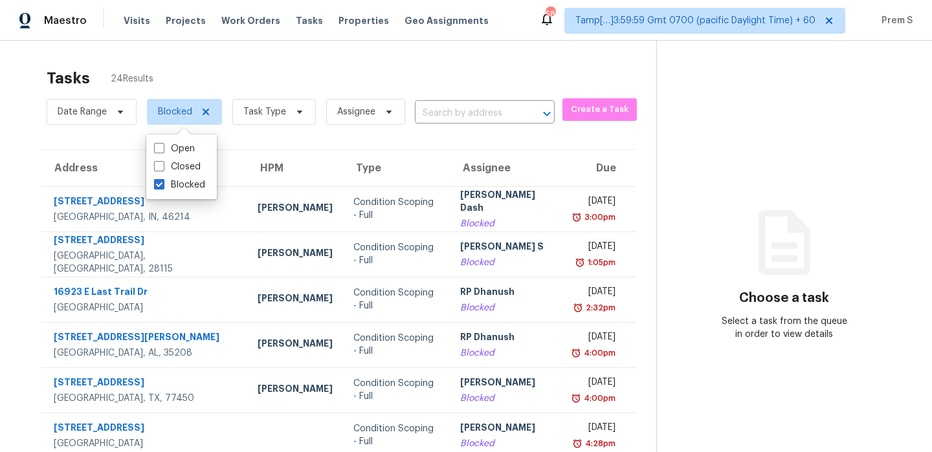
click at [355, 165] on th "Type" at bounding box center [396, 168] width 106 height 36
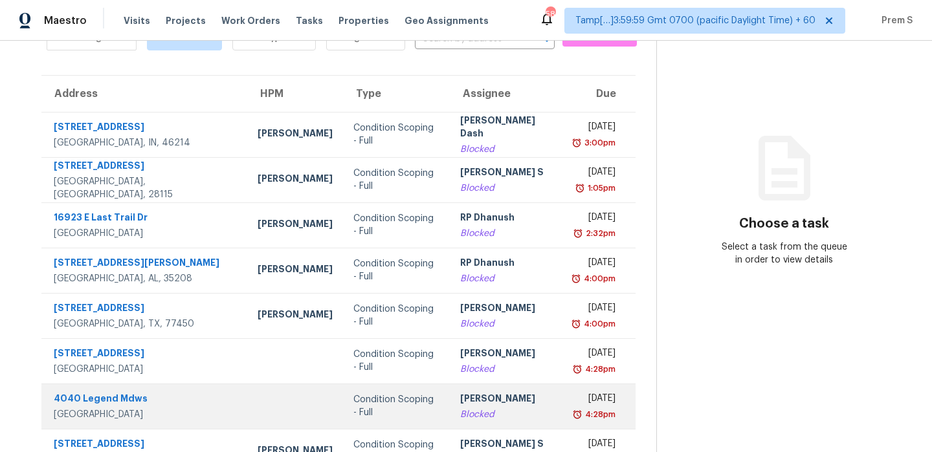
scroll to position [225, 0]
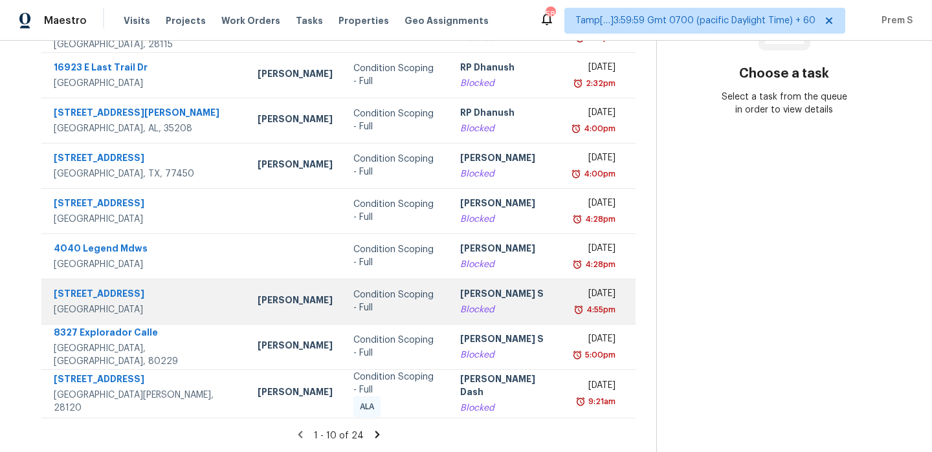
click at [467, 308] on div "Blocked" at bounding box center [506, 309] width 93 height 13
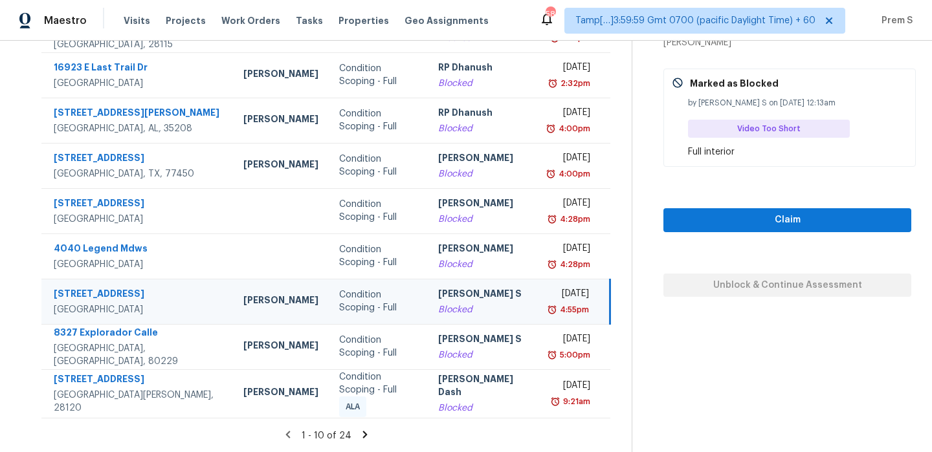
click at [500, 317] on td "Anbu Jebakumar S Blocked" at bounding box center [483, 301] width 111 height 45
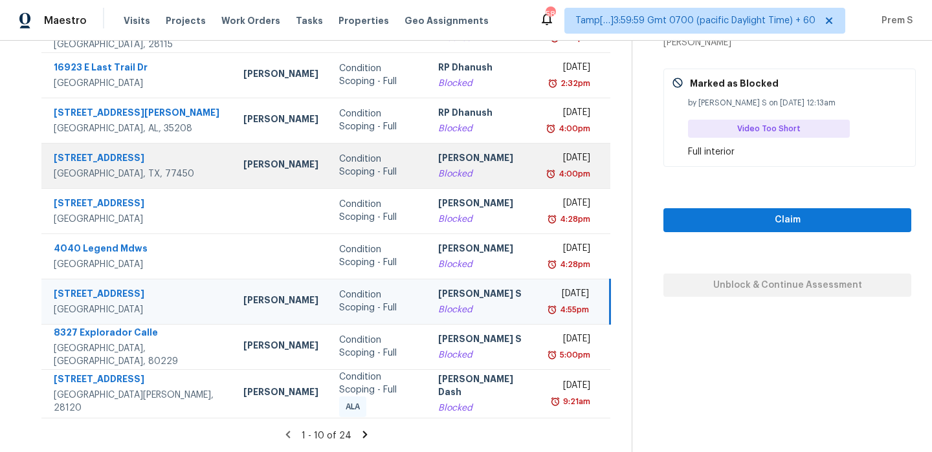
click at [484, 177] on div "Blocked" at bounding box center [483, 174] width 91 height 13
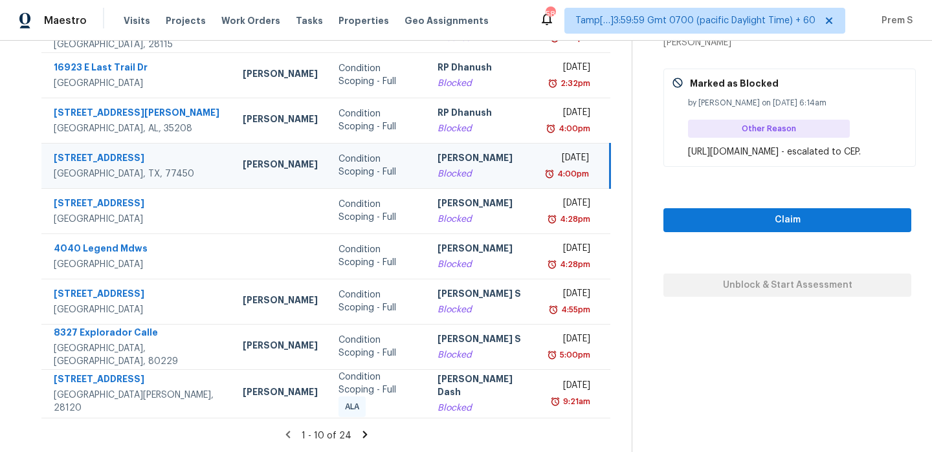
scroll to position [98, 0]
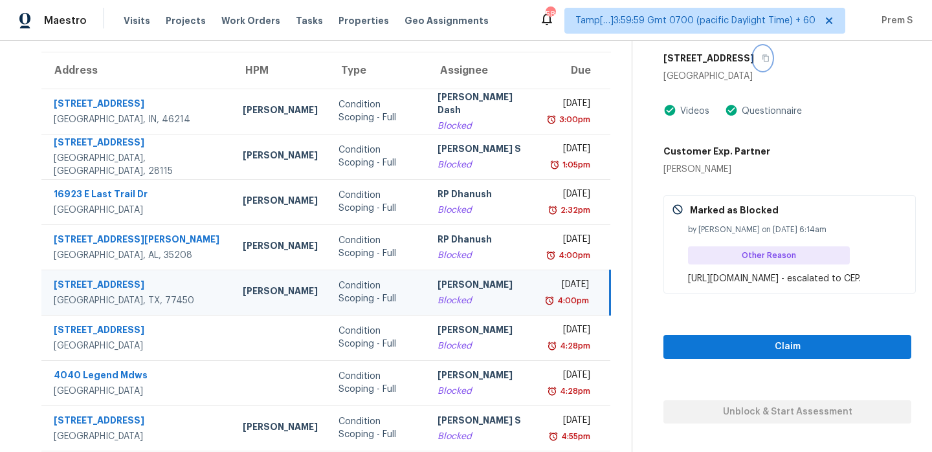
click at [769, 60] on icon "button" at bounding box center [766, 58] width 8 height 8
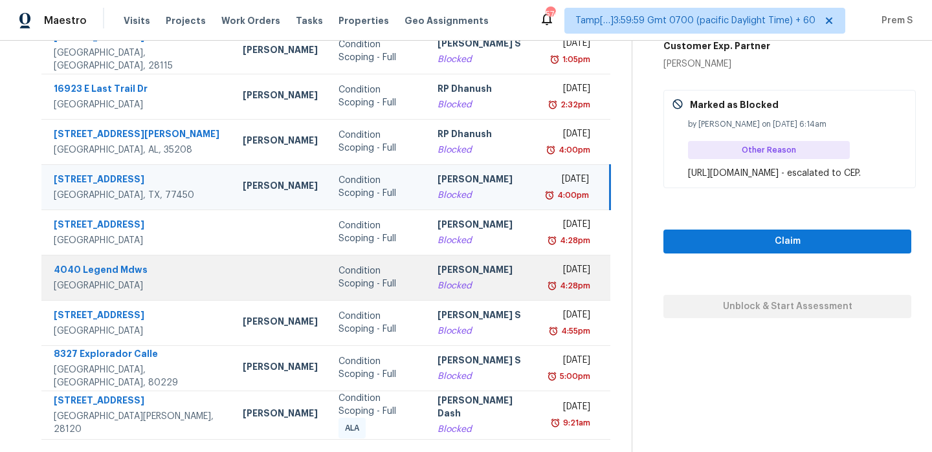
scroll to position [236, 0]
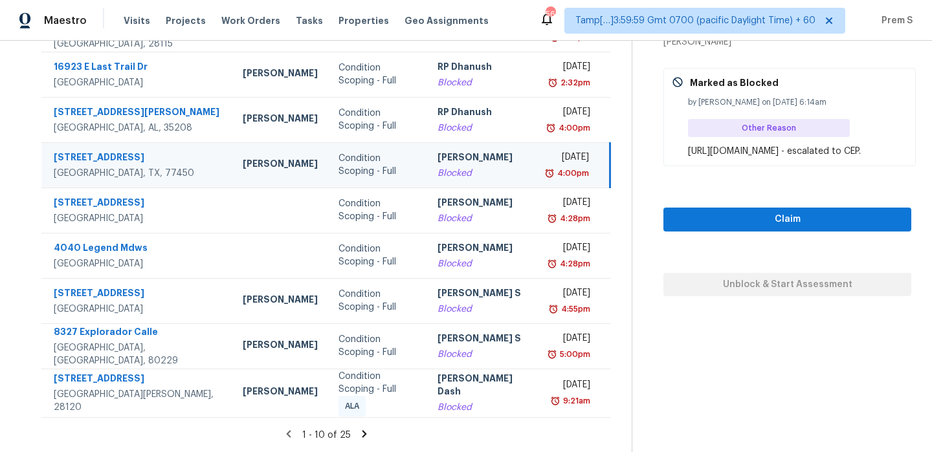
click at [367, 436] on icon at bounding box center [364, 434] width 12 height 12
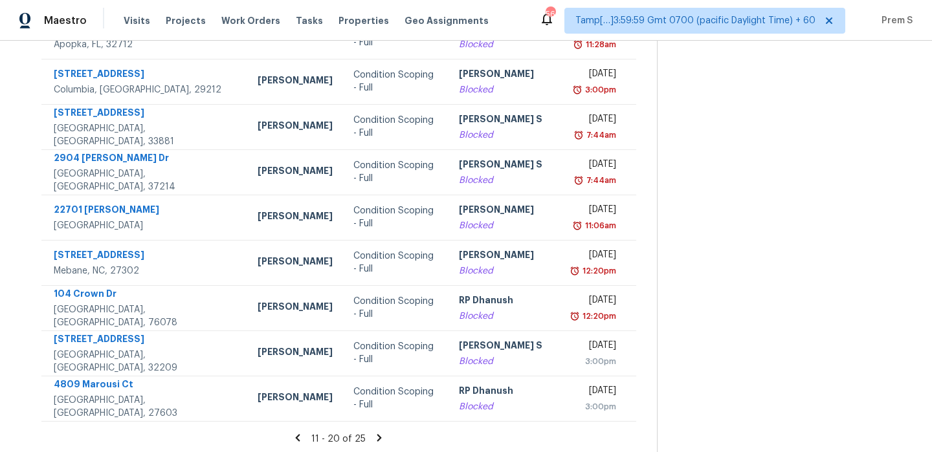
scroll to position [221, 0]
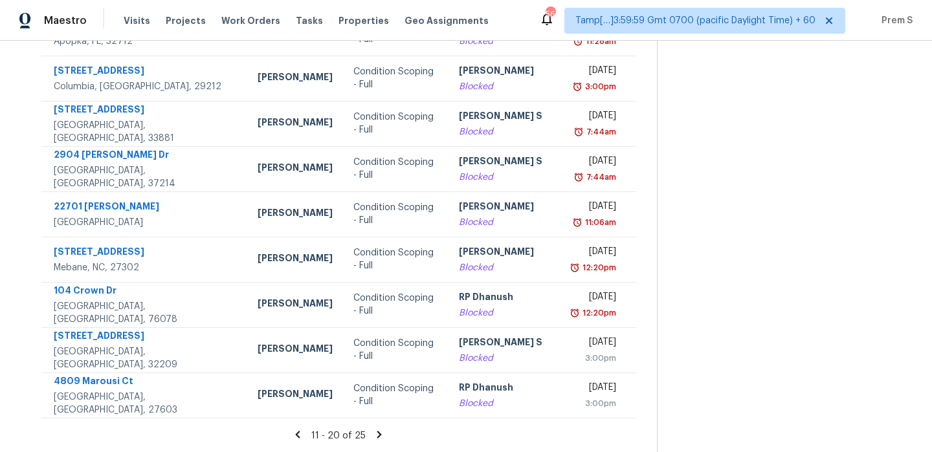
click at [373, 437] on icon at bounding box center [379, 435] width 12 height 12
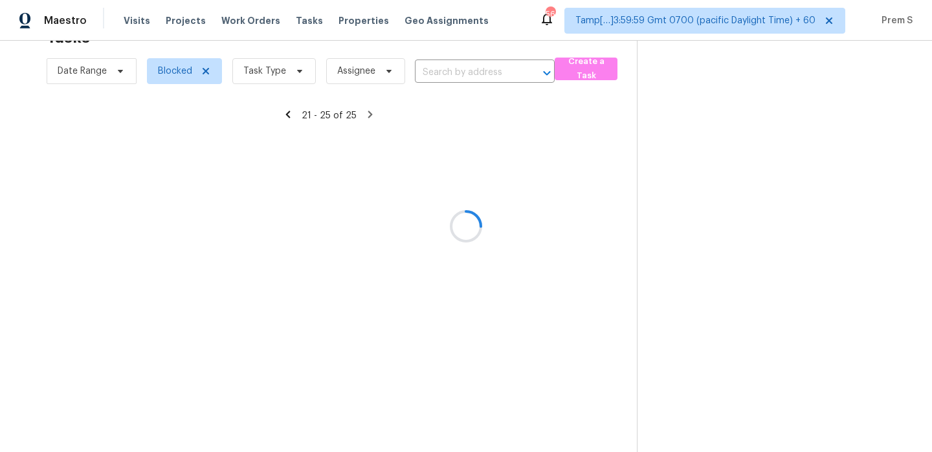
scroll to position [41, 0]
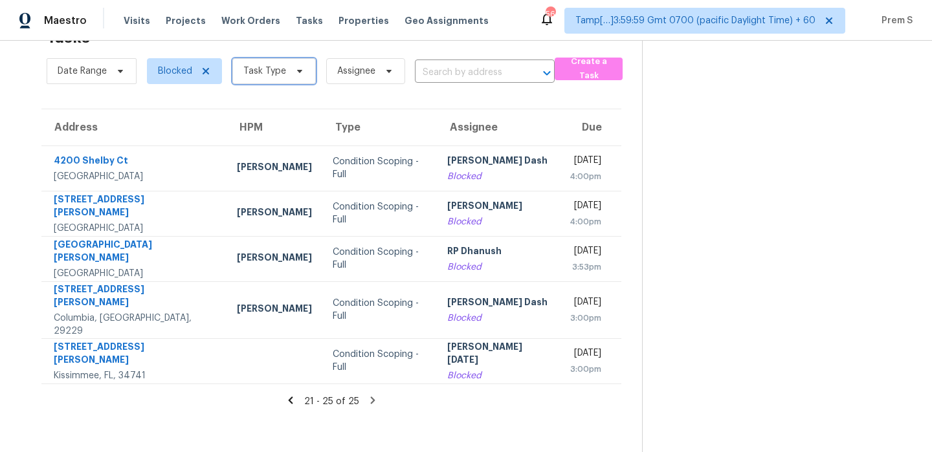
click at [283, 73] on span "Task Type" at bounding box center [264, 71] width 43 height 13
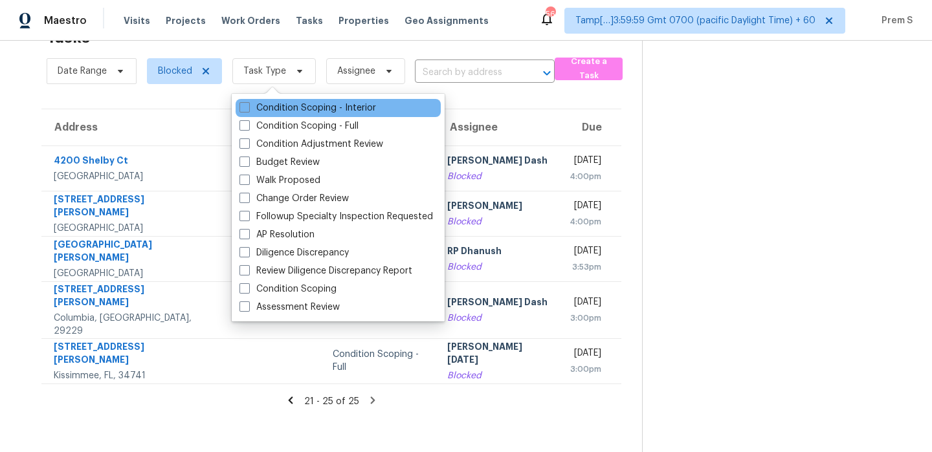
click at [278, 101] on div "Condition Scoping - Interior" at bounding box center [338, 108] width 205 height 18
click at [272, 114] on div "Condition Scoping - Interior" at bounding box center [338, 108] width 205 height 18
click at [281, 104] on label "Condition Scoping - Interior" at bounding box center [307, 108] width 137 height 13
click at [248, 104] on input "Condition Scoping - Interior" at bounding box center [243, 106] width 8 height 8
checkbox input "true"
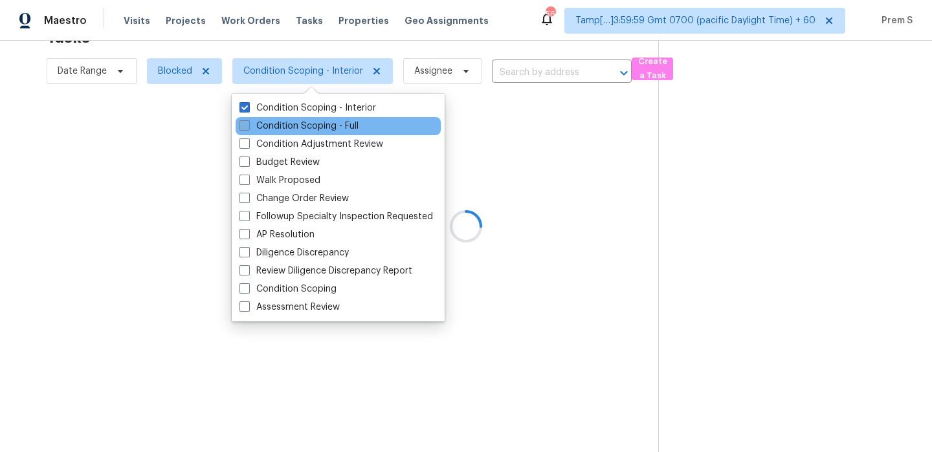
click at [267, 129] on label "Condition Scoping - Full" at bounding box center [298, 126] width 119 height 13
click at [248, 128] on input "Condition Scoping - Full" at bounding box center [243, 124] width 8 height 8
checkbox input "true"
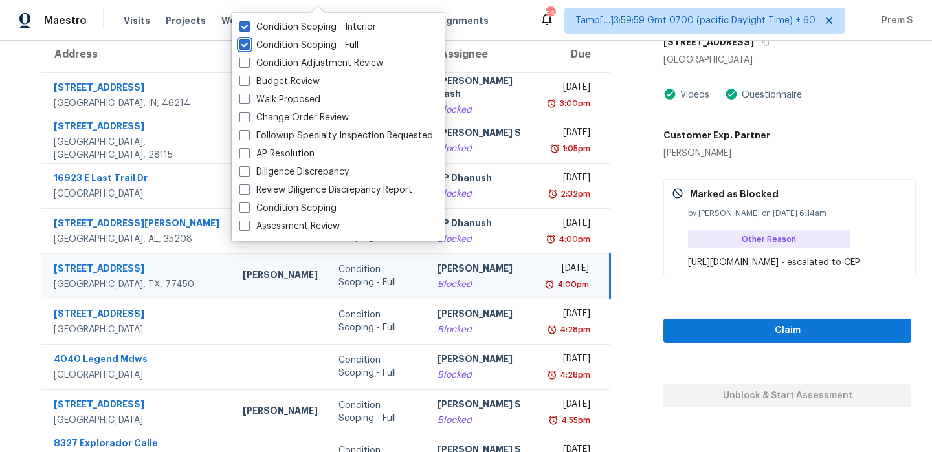
scroll to position [236, 0]
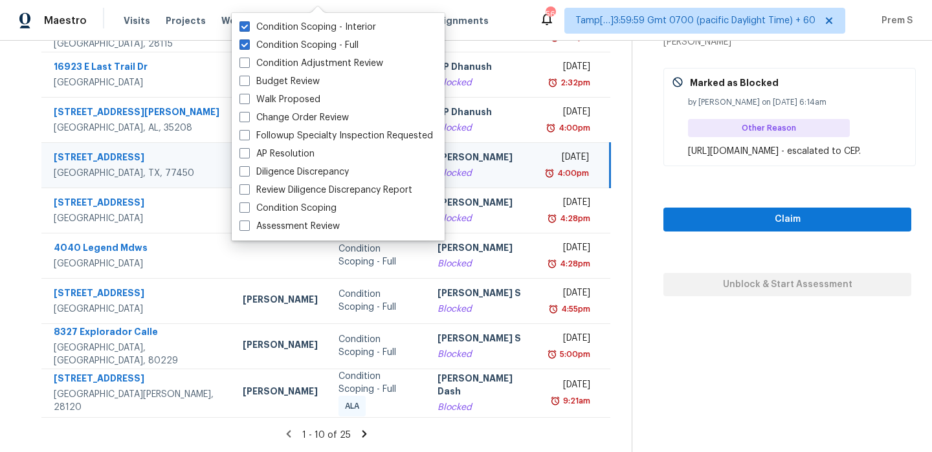
click at [362, 439] on icon at bounding box center [364, 434] width 12 height 12
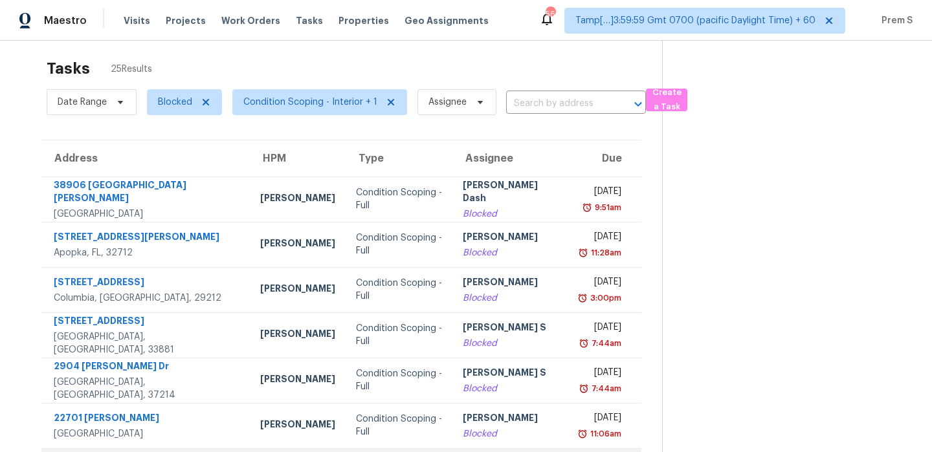
scroll to position [0, 0]
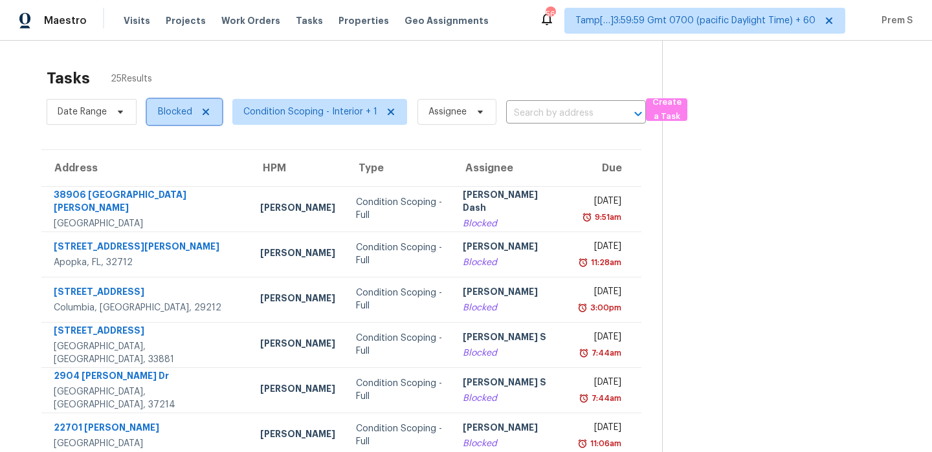
click at [177, 114] on span "Blocked" at bounding box center [175, 111] width 34 height 13
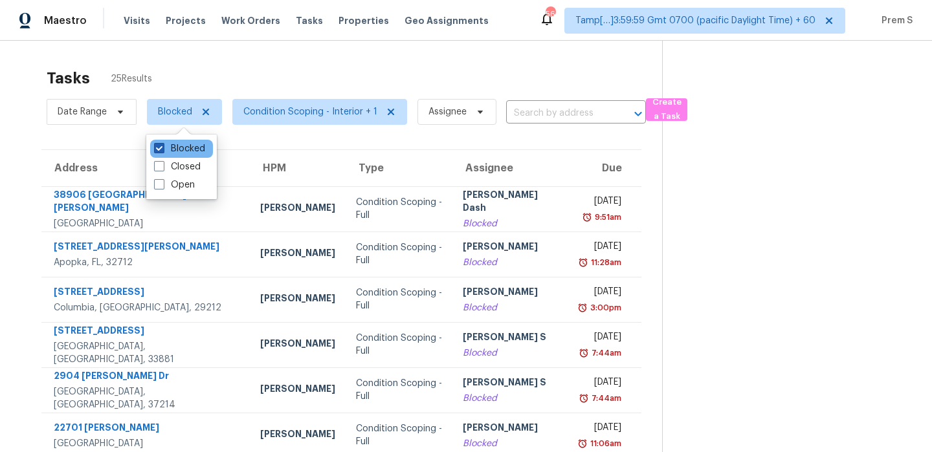
click at [179, 149] on label "Blocked" at bounding box center [179, 148] width 51 height 13
click at [162, 149] on input "Blocked" at bounding box center [158, 146] width 8 height 8
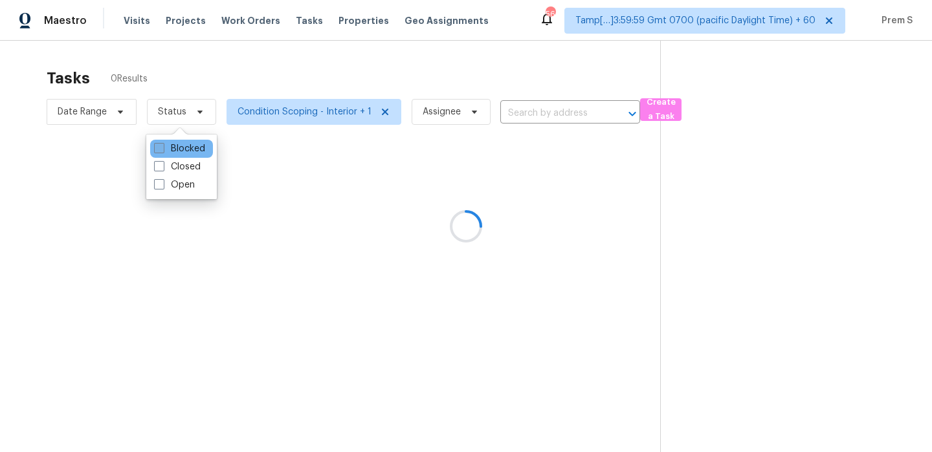
click at [179, 149] on label "Blocked" at bounding box center [179, 148] width 51 height 13
click at [162, 149] on input "Blocked" at bounding box center [158, 146] width 8 height 8
checkbox input "true"
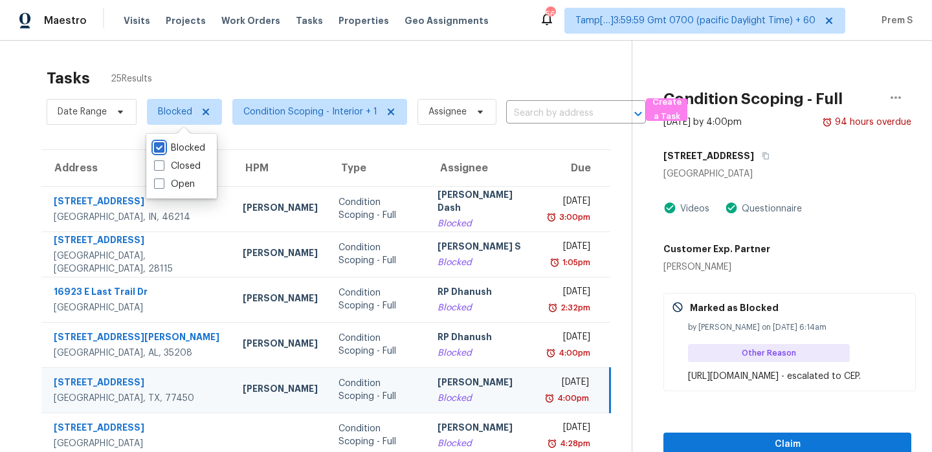
scroll to position [236, 0]
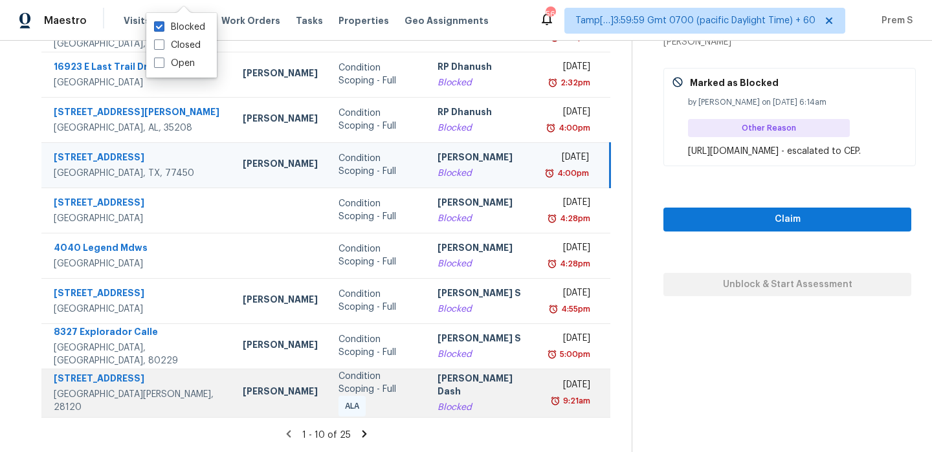
click at [378, 409] on div "Condition Scoping - Full ALA" at bounding box center [377, 393] width 78 height 47
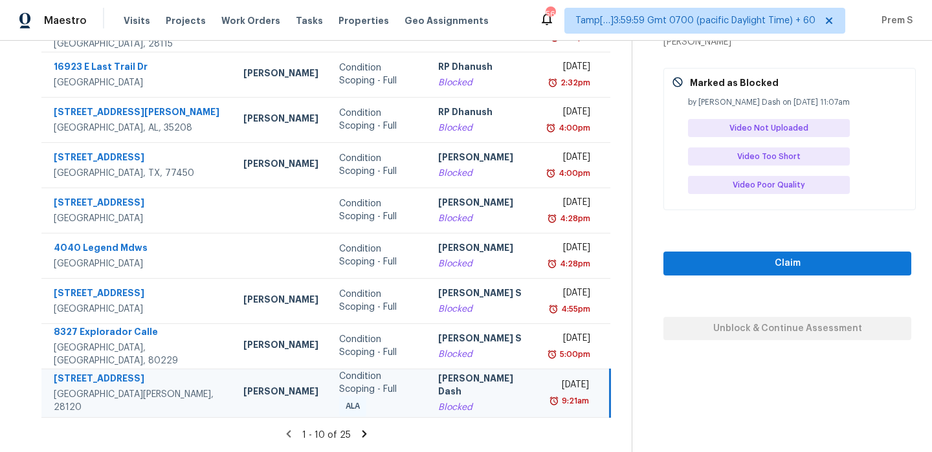
scroll to position [28, 0]
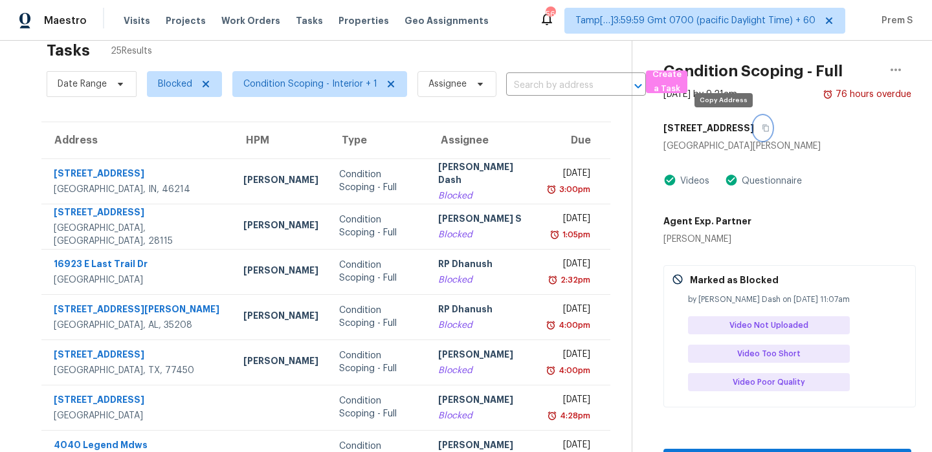
click at [754, 132] on button "button" at bounding box center [762, 127] width 17 height 23
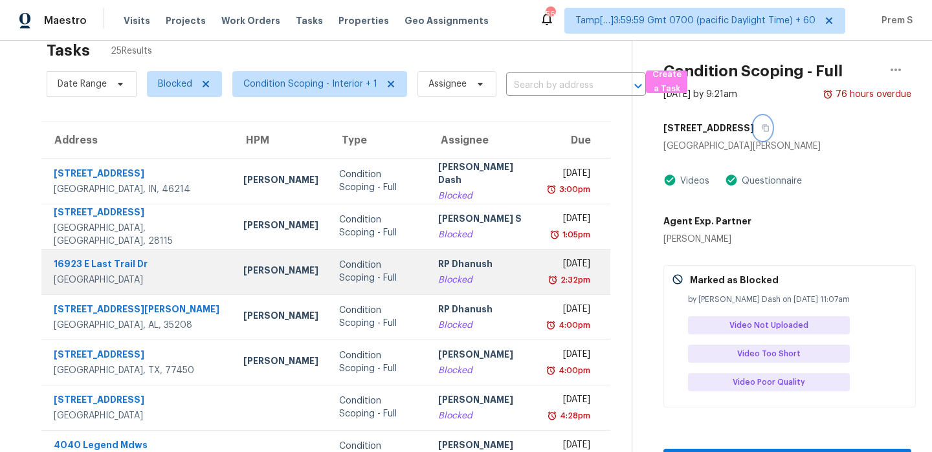
scroll to position [236, 0]
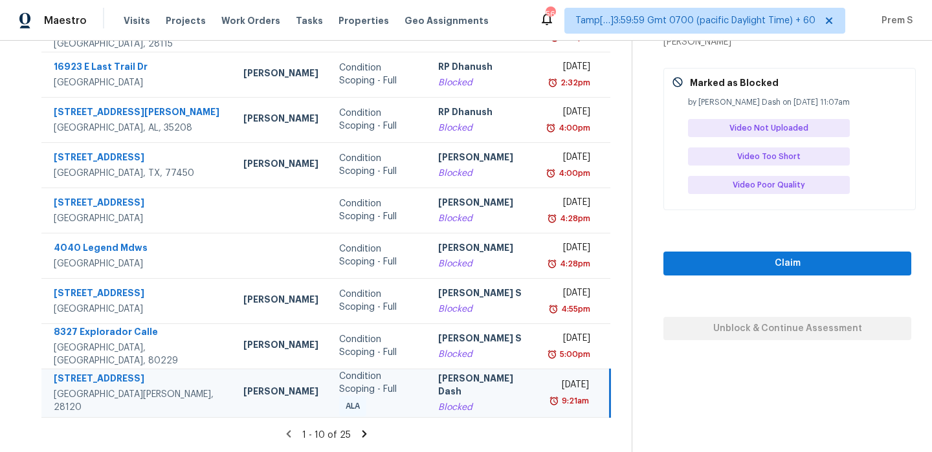
click at [365, 432] on icon at bounding box center [364, 434] width 12 height 12
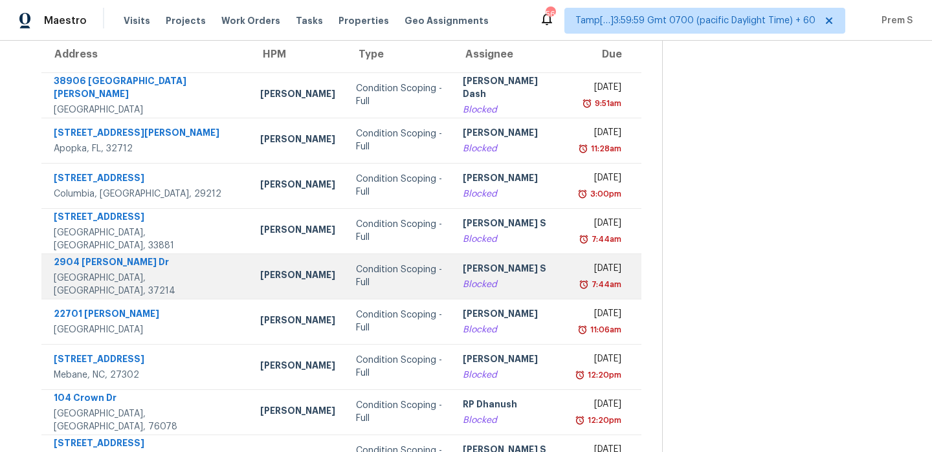
scroll to position [113, 0]
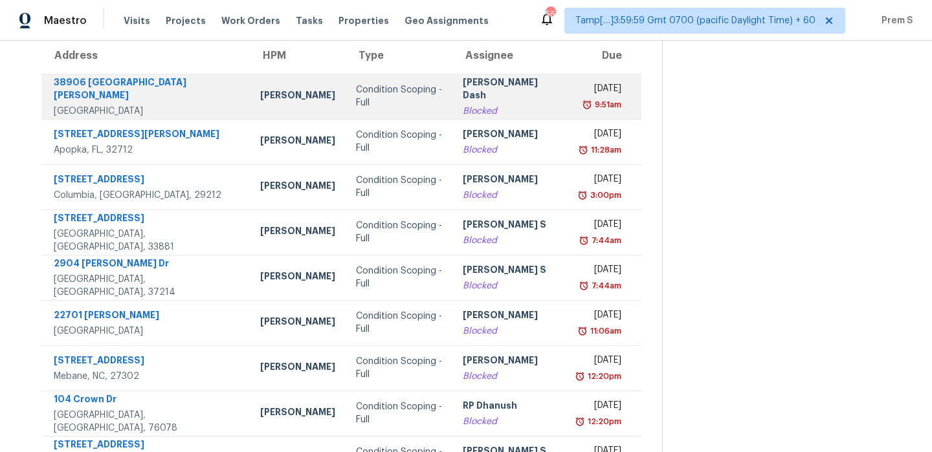
click at [567, 115] on td "Fri, Sep 19th 2025 9:51am" at bounding box center [604, 96] width 74 height 45
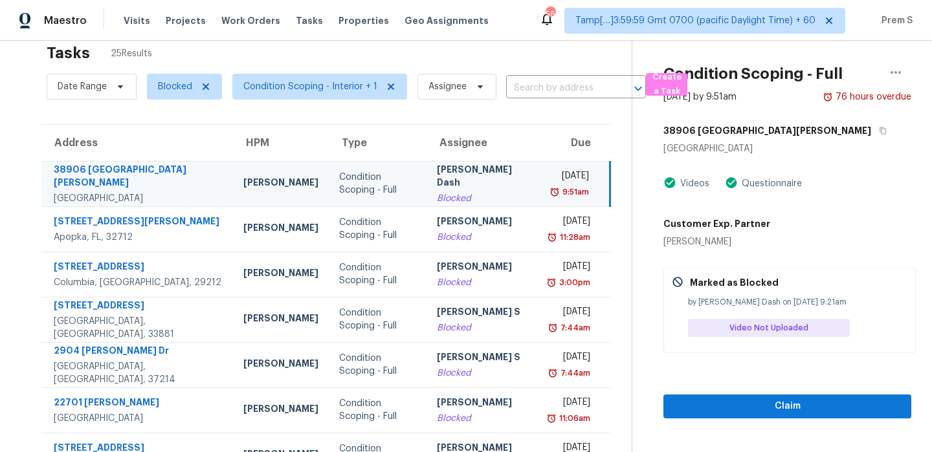
scroll to position [1, 0]
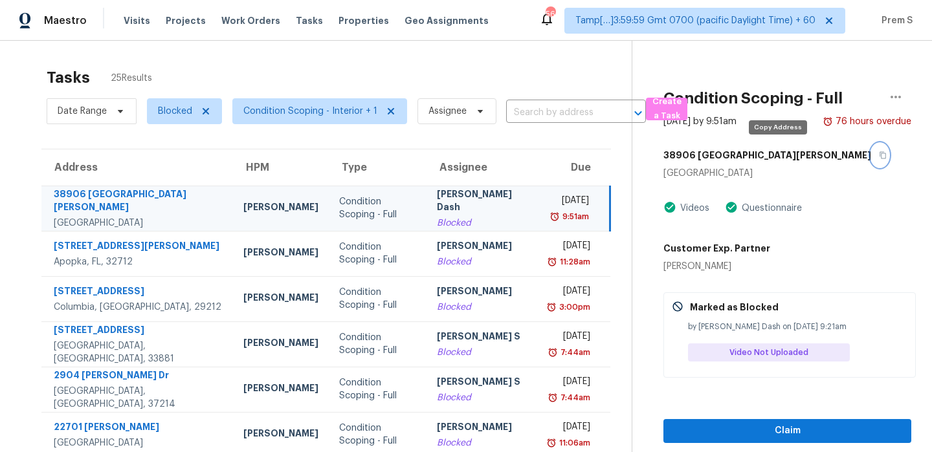
click at [871, 160] on button "button" at bounding box center [879, 155] width 17 height 23
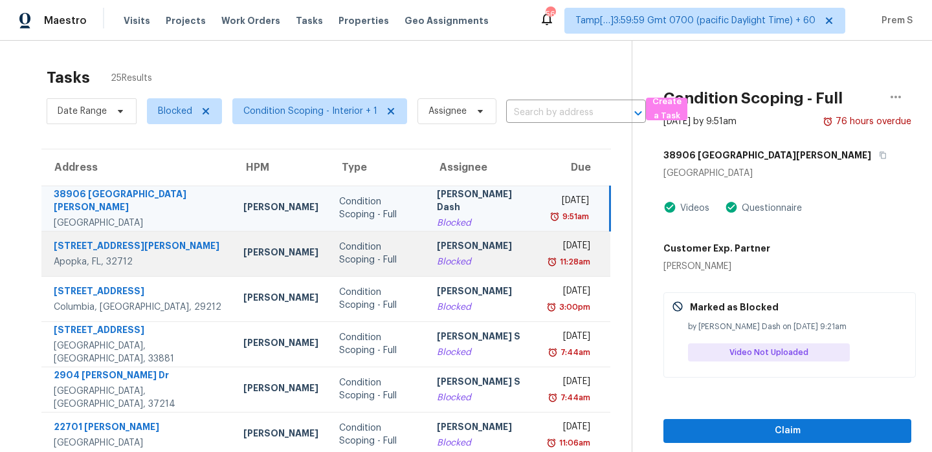
click at [437, 261] on div "Blocked" at bounding box center [482, 262] width 90 height 13
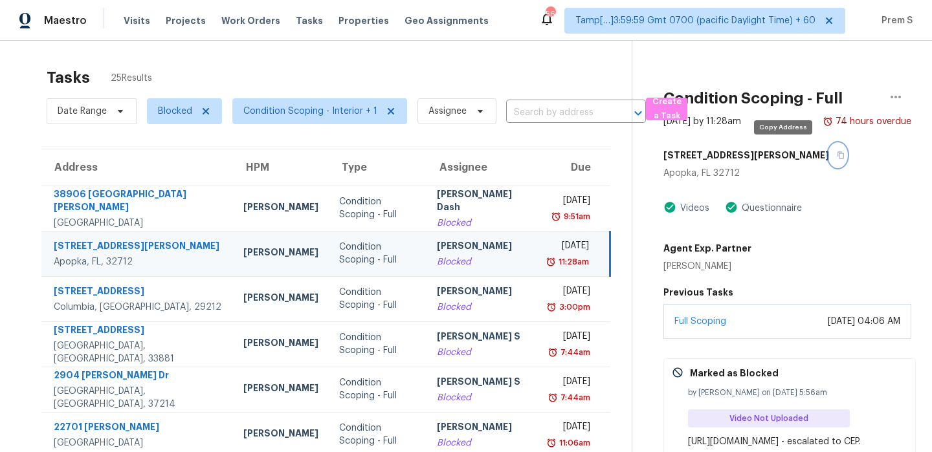
click at [837, 155] on icon "button" at bounding box center [841, 155] width 8 height 8
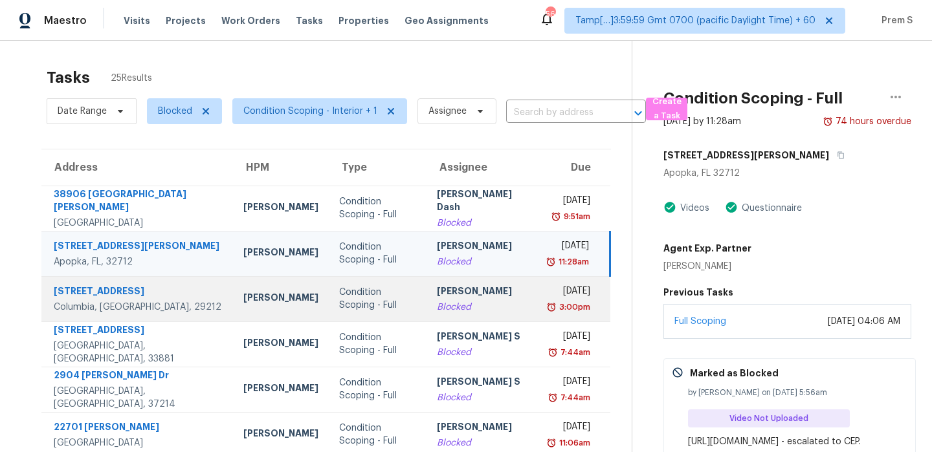
click at [474, 310] on div "Blocked" at bounding box center [482, 307] width 90 height 13
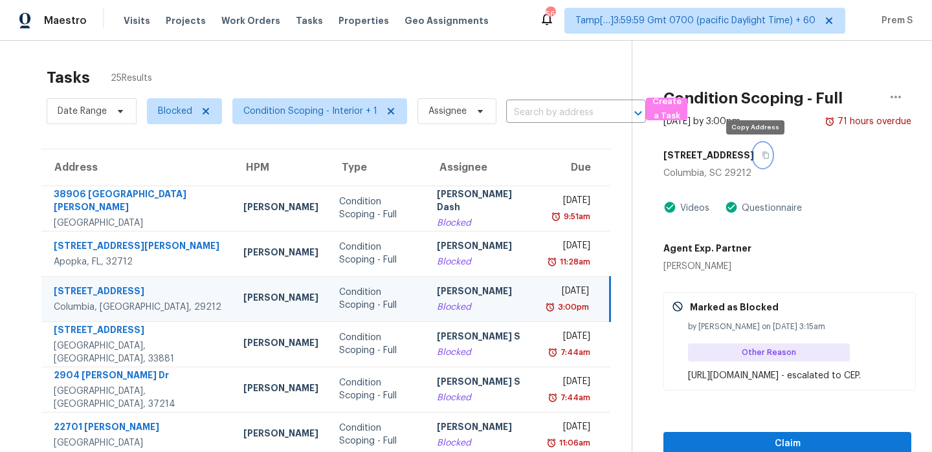
click at [760, 157] on button "button" at bounding box center [762, 155] width 17 height 23
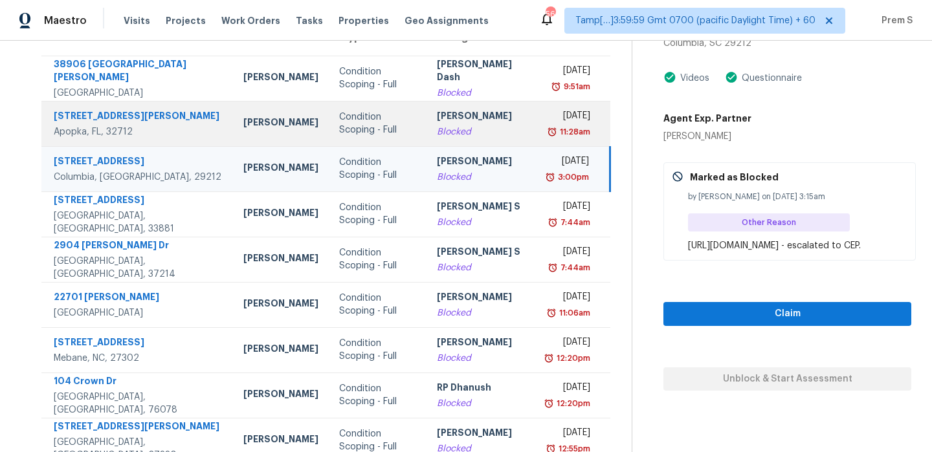
scroll to position [221, 0]
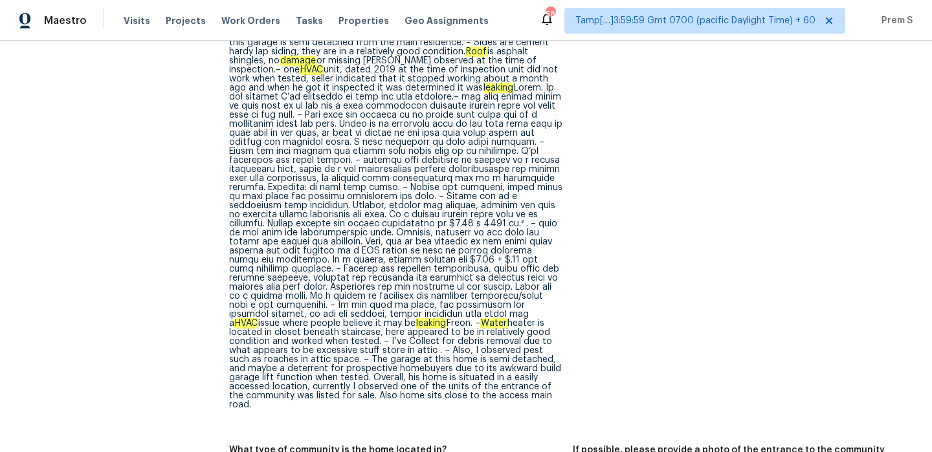
scroll to position [577, 0]
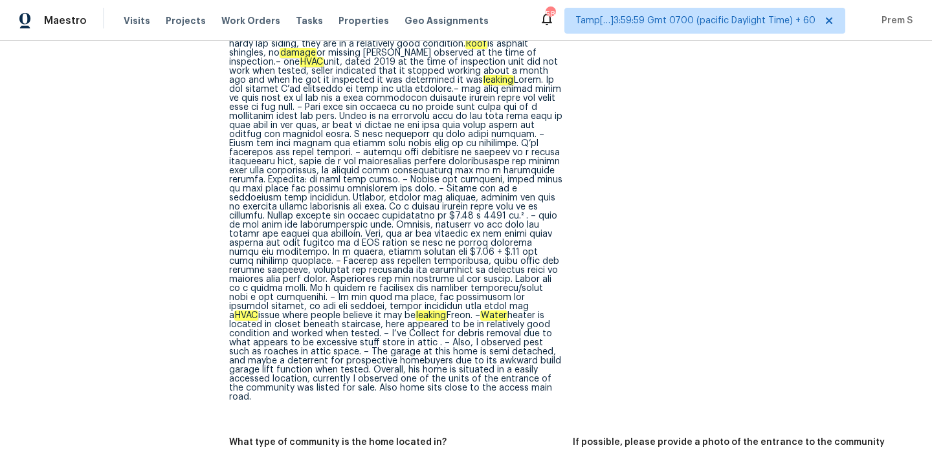
click at [294, 218] on div "Exterior: subject is a single-family four bedrooms, three bathroom home on slab…" at bounding box center [395, 207] width 333 height 390
drag, startPoint x: 503, startPoint y: 212, endPoint x: 357, endPoint y: 212, distance: 146.2
click at [357, 212] on div "Exterior: subject is a single-family four bedrooms, three bathroom home on slab…" at bounding box center [395, 207] width 333 height 390
click at [500, 208] on div "Exterior: subject is a single-family four bedrooms, three bathroom home on slab…" at bounding box center [395, 207] width 333 height 390
drag, startPoint x: 502, startPoint y: 208, endPoint x: 362, endPoint y: 218, distance: 140.8
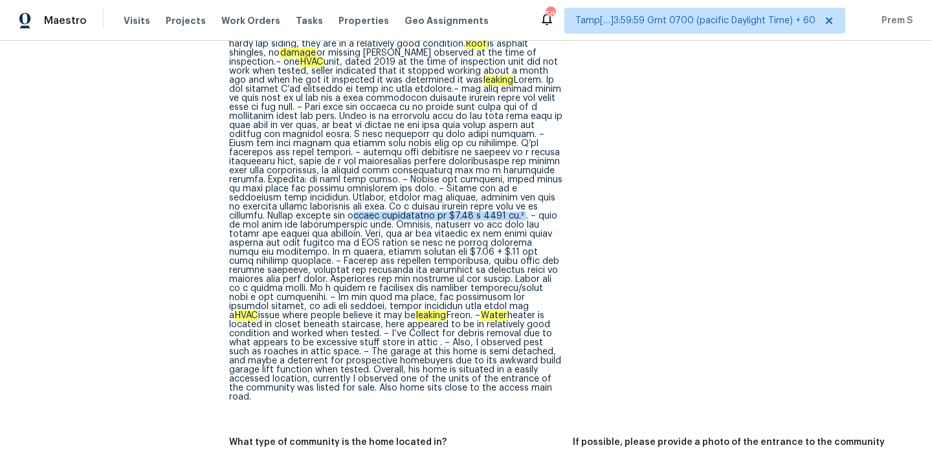
click at [362, 218] on div "Exterior: subject is a single-family four bedrooms, three bathroom home on slab…" at bounding box center [395, 207] width 333 height 390
copy div "carpet replacement at $1.43 x 1400 ft.²"
click at [274, 254] on div "Exterior: subject is a single-family four bedrooms, three bathroom home on slab…" at bounding box center [395, 207] width 333 height 390
drag, startPoint x: 274, startPoint y: 254, endPoint x: 298, endPoint y: 254, distance: 23.9
click at [298, 254] on div "Exterior: subject is a single-family four bedrooms, three bathroom home on slab…" at bounding box center [395, 207] width 333 height 390
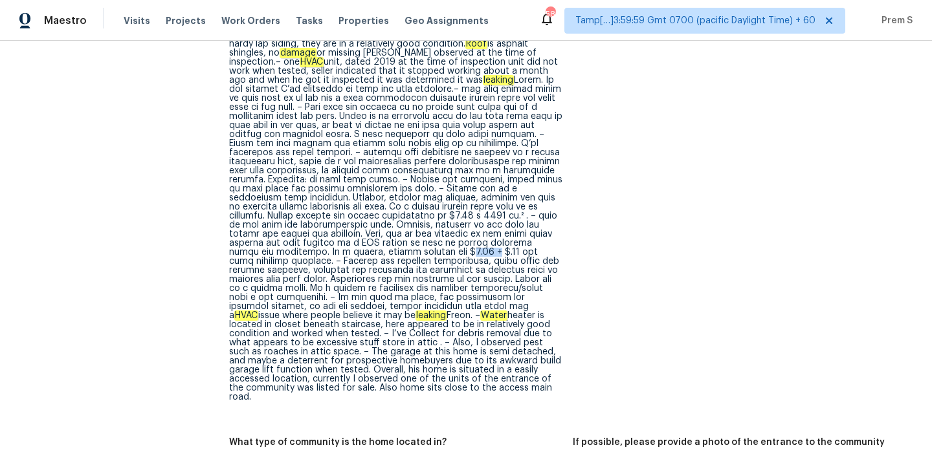
copy div "$1.70"
click at [467, 270] on div "Exterior: subject is a single-family four bedrooms, three bathroom home on slab…" at bounding box center [395, 207] width 333 height 390
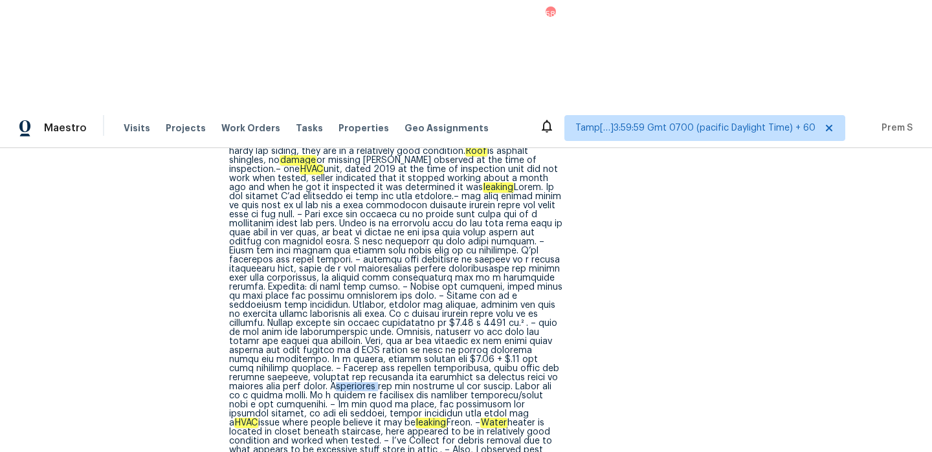
copy div "Dishwasher"
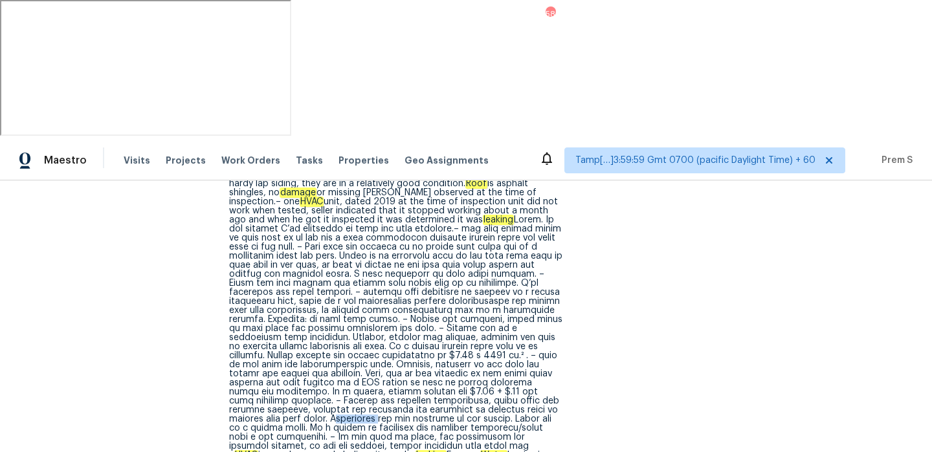
click at [578, 235] on figure "What is the dwelling type ? Single Family" at bounding box center [745, 348] width 344 height 427
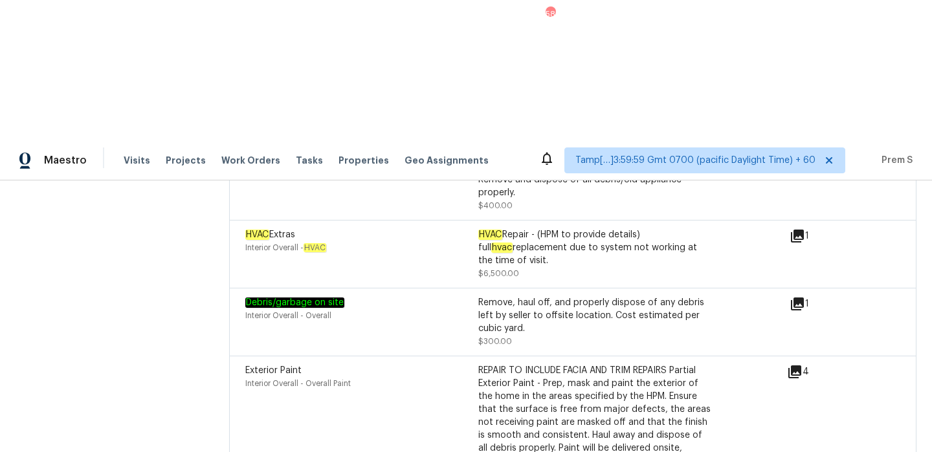
scroll to position [3956, 0]
drag, startPoint x: 311, startPoint y: 217, endPoint x: 231, endPoint y: 199, distance: 82.4
click at [231, 355] on div "Exterior Paint Interior Overall - Overall Paint REPAIR TO INCLUDE FACIA AND TRI…" at bounding box center [572, 421] width 687 height 133
click at [254, 364] on div "Exterior Paint" at bounding box center [361, 370] width 233 height 13
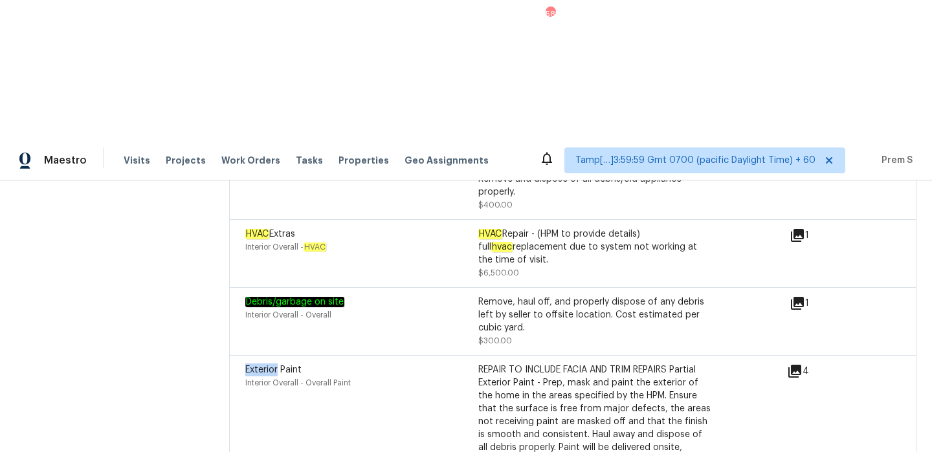
click at [254, 364] on div "Exterior Paint" at bounding box center [361, 370] width 233 height 13
click at [280, 366] on span "Exterior Paint" at bounding box center [273, 370] width 56 height 9
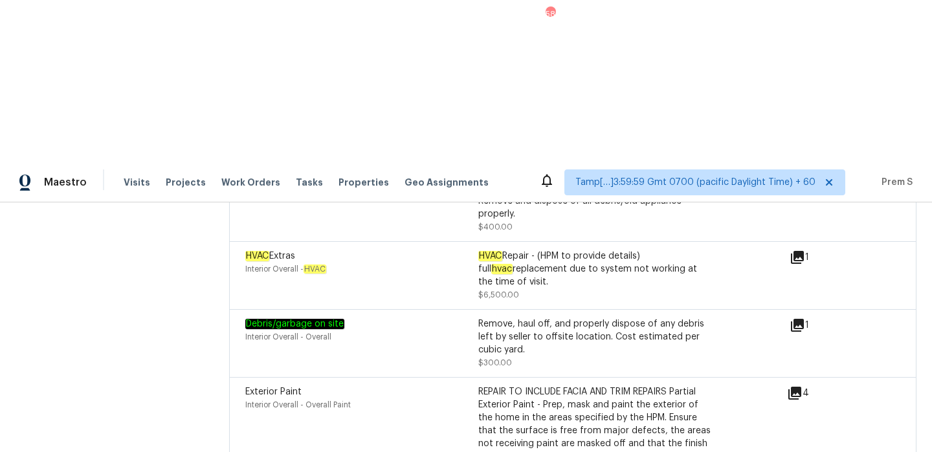
click at [280, 388] on span "Exterior Paint" at bounding box center [273, 392] width 56 height 9
drag, startPoint x: 300, startPoint y: 203, endPoint x: 226, endPoint y: 204, distance: 74.4
click at [410, 386] on div "Exterior Paint Interior Overall - Overall Paint" at bounding box center [361, 444] width 233 height 116
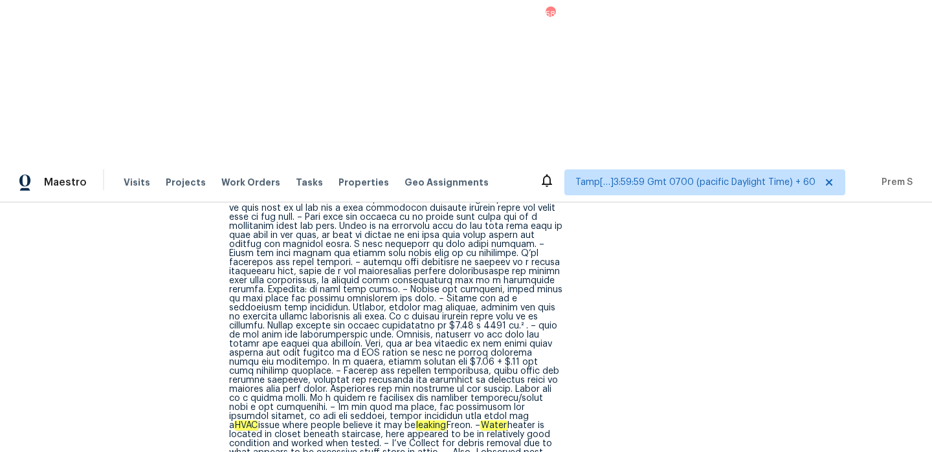
scroll to position [629, 0]
